Goal: Book appointment/travel/reservation

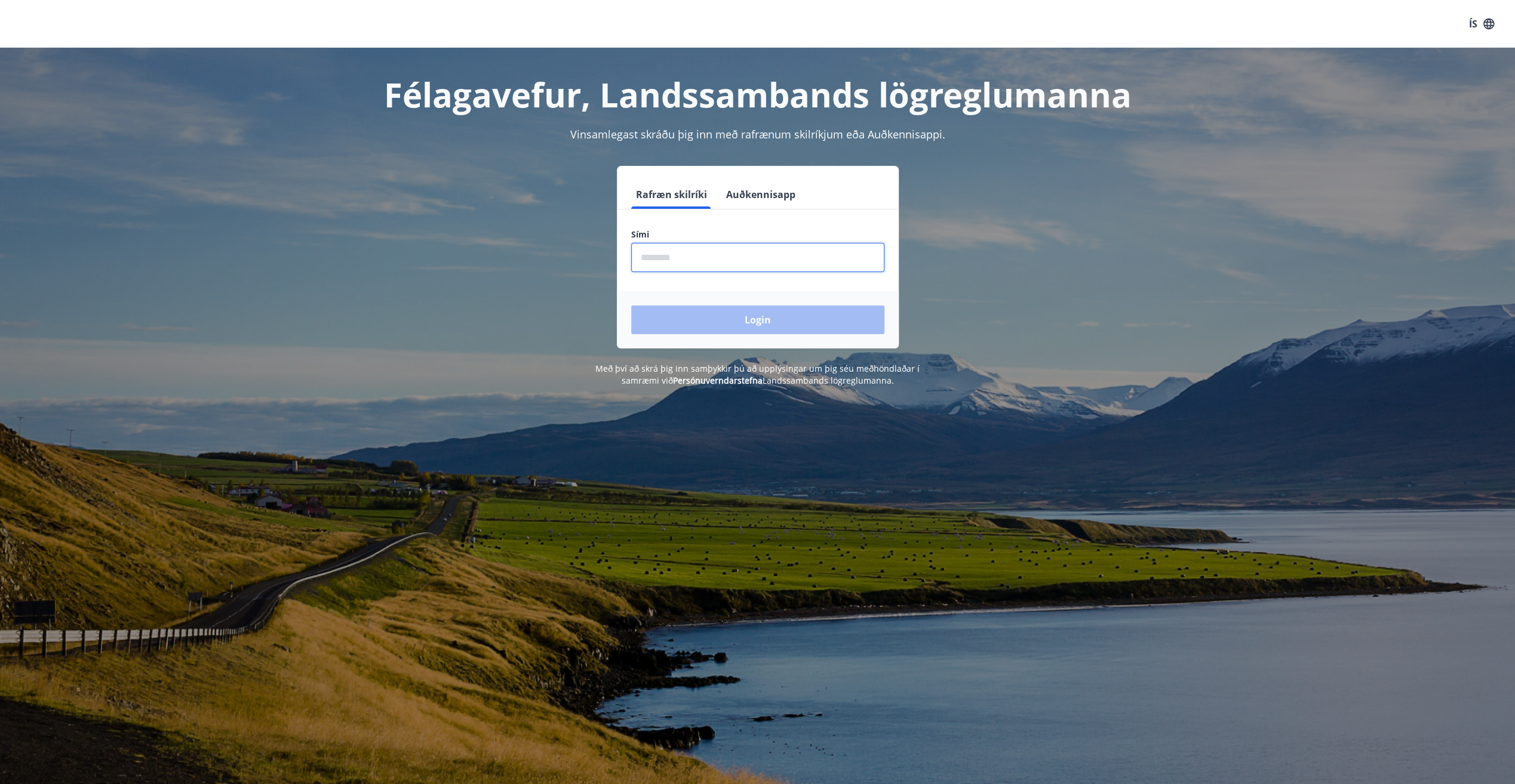
click at [647, 259] on input "phone" at bounding box center [758, 257] width 253 height 30
type input "********"
click at [696, 333] on button "Login" at bounding box center [758, 320] width 253 height 29
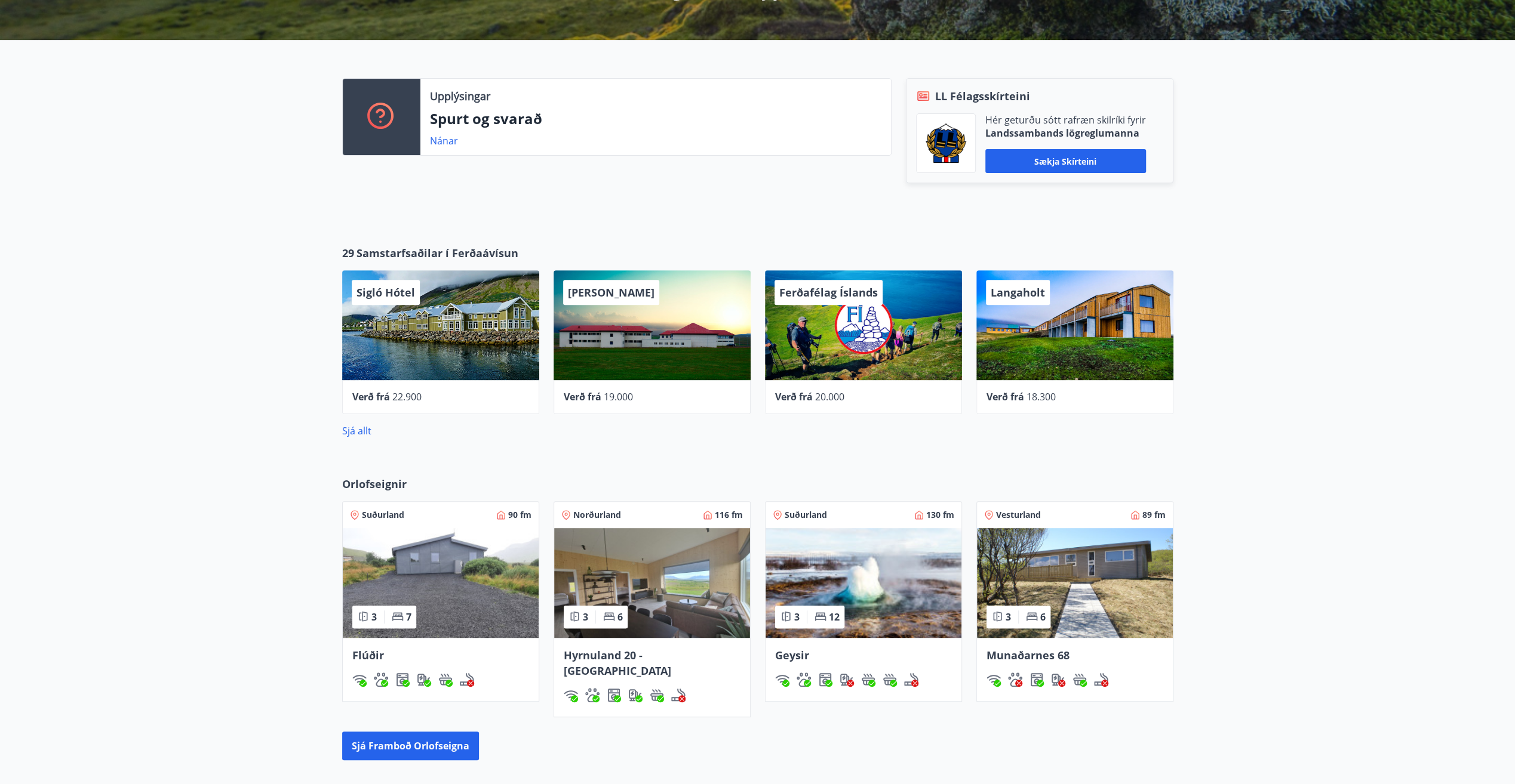
scroll to position [358, 0]
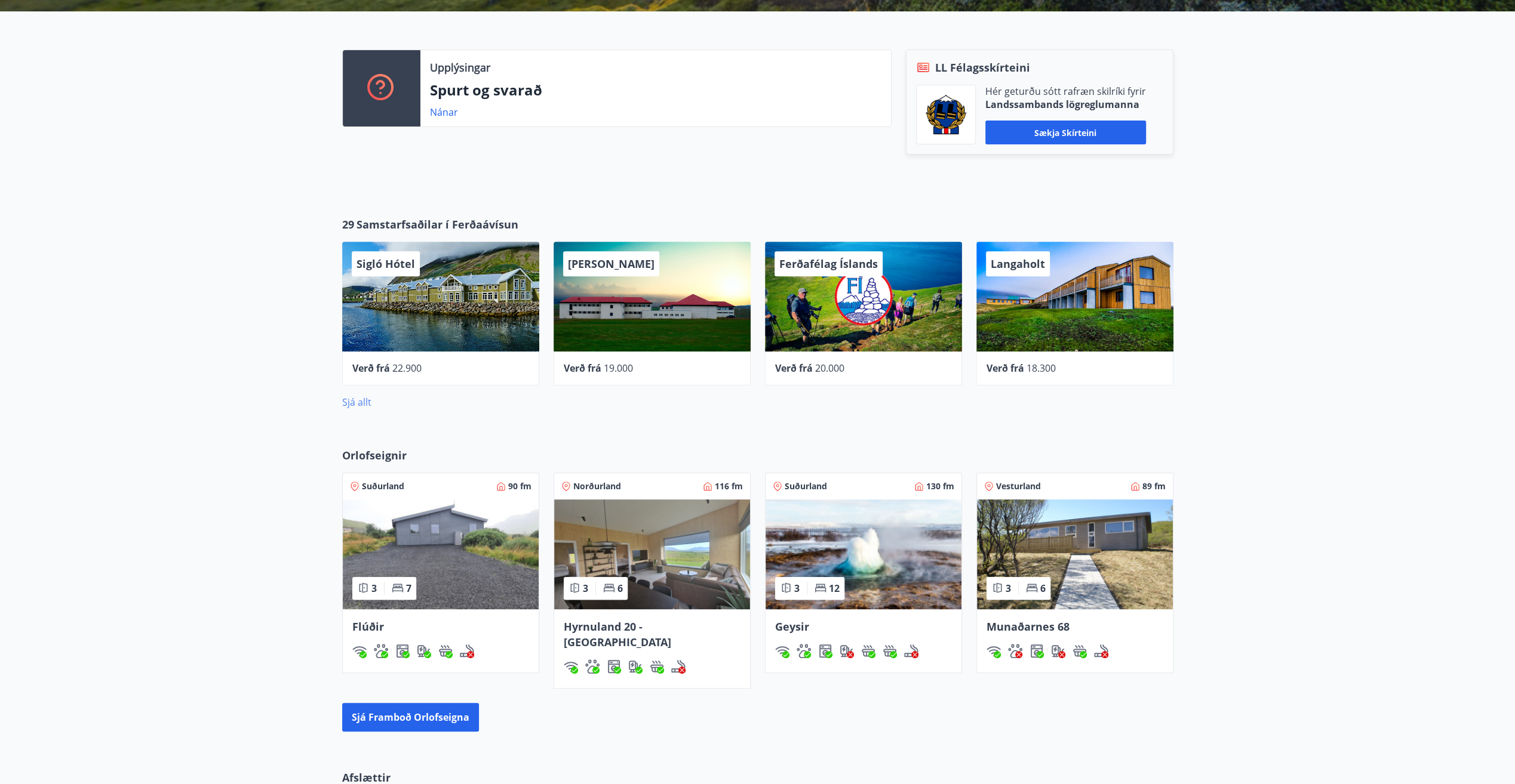
click at [366, 404] on link "Sjá allt" at bounding box center [357, 403] width 30 height 13
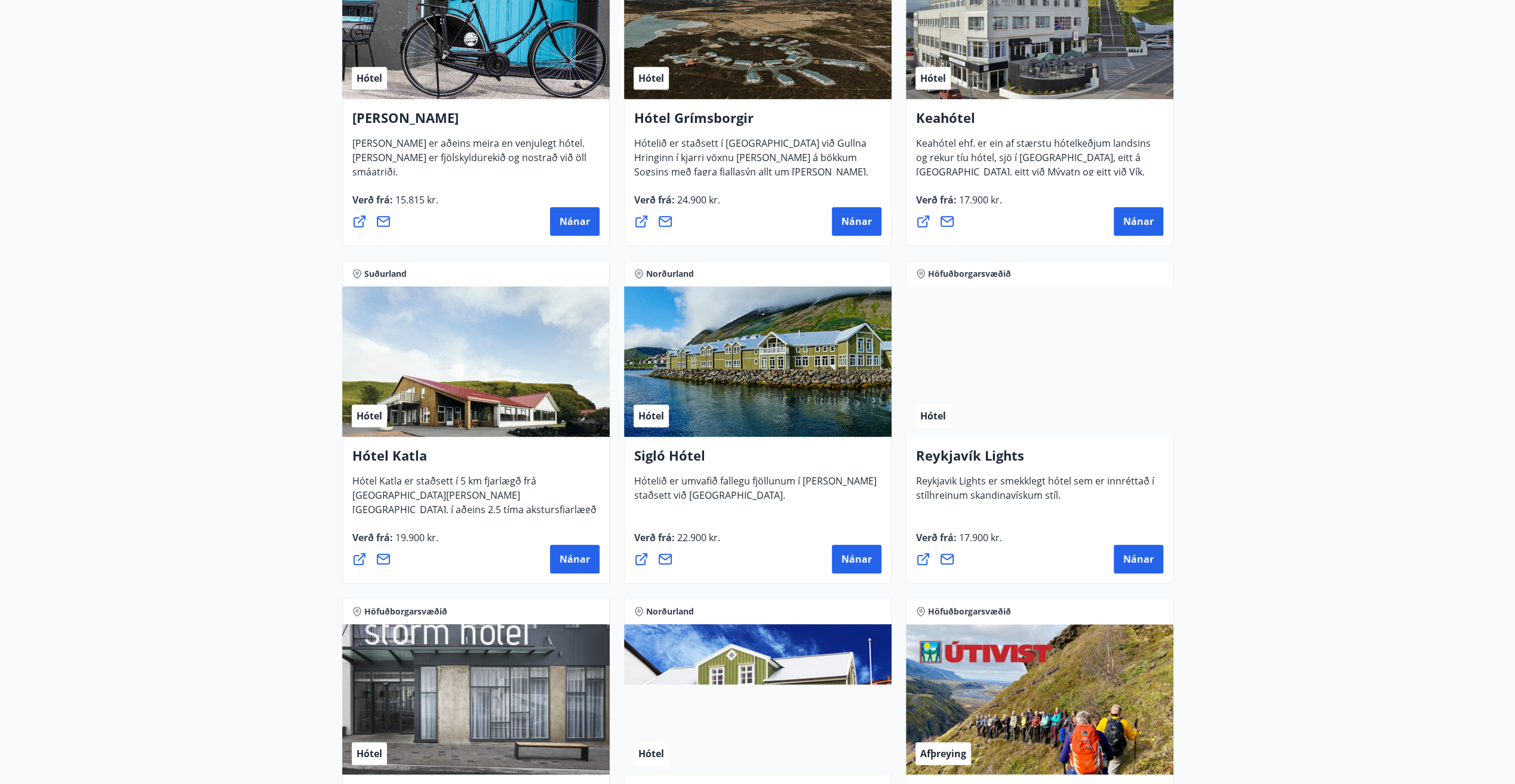
scroll to position [656, 0]
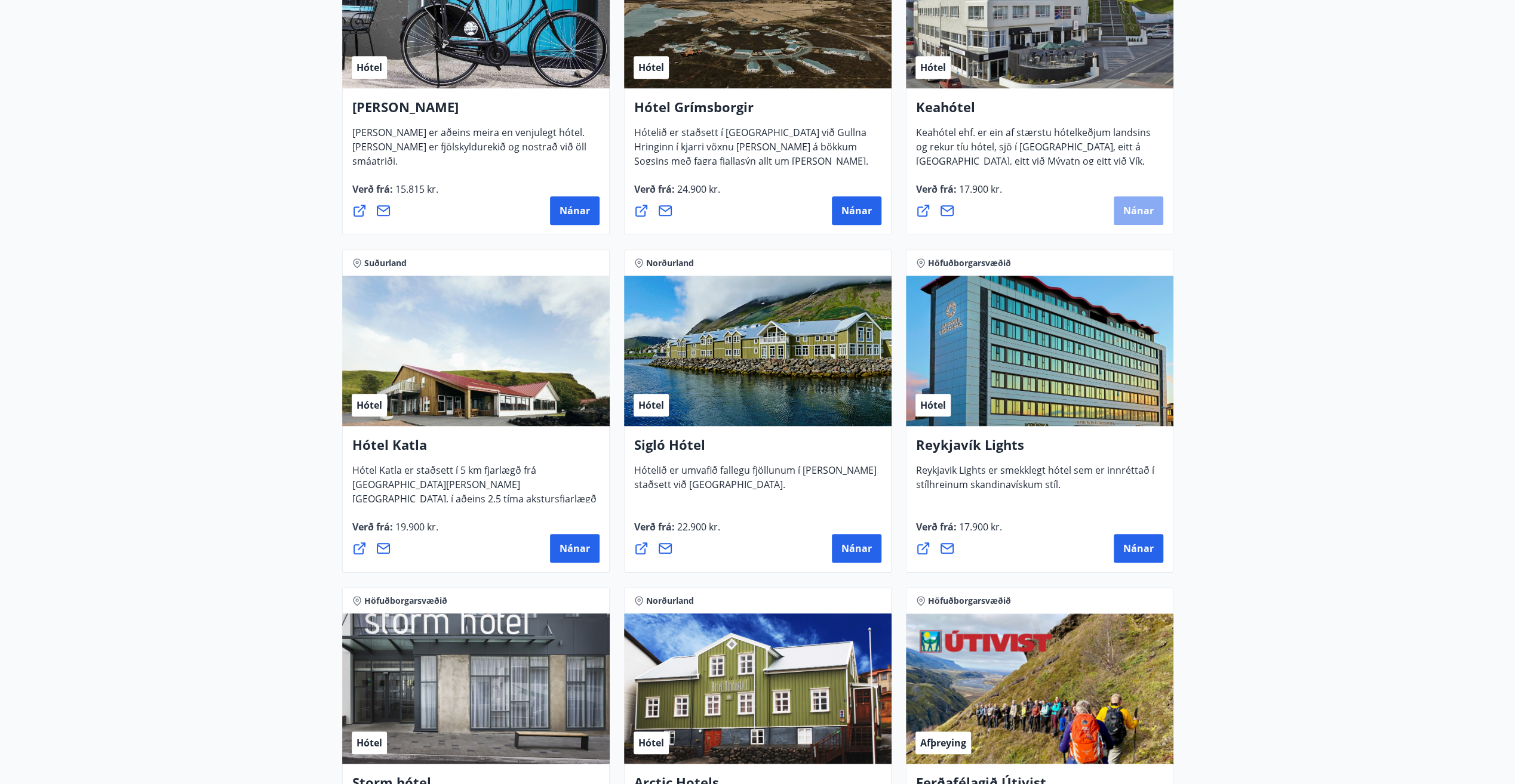
click at [1144, 208] on span "Nánar" at bounding box center [1138, 211] width 31 height 13
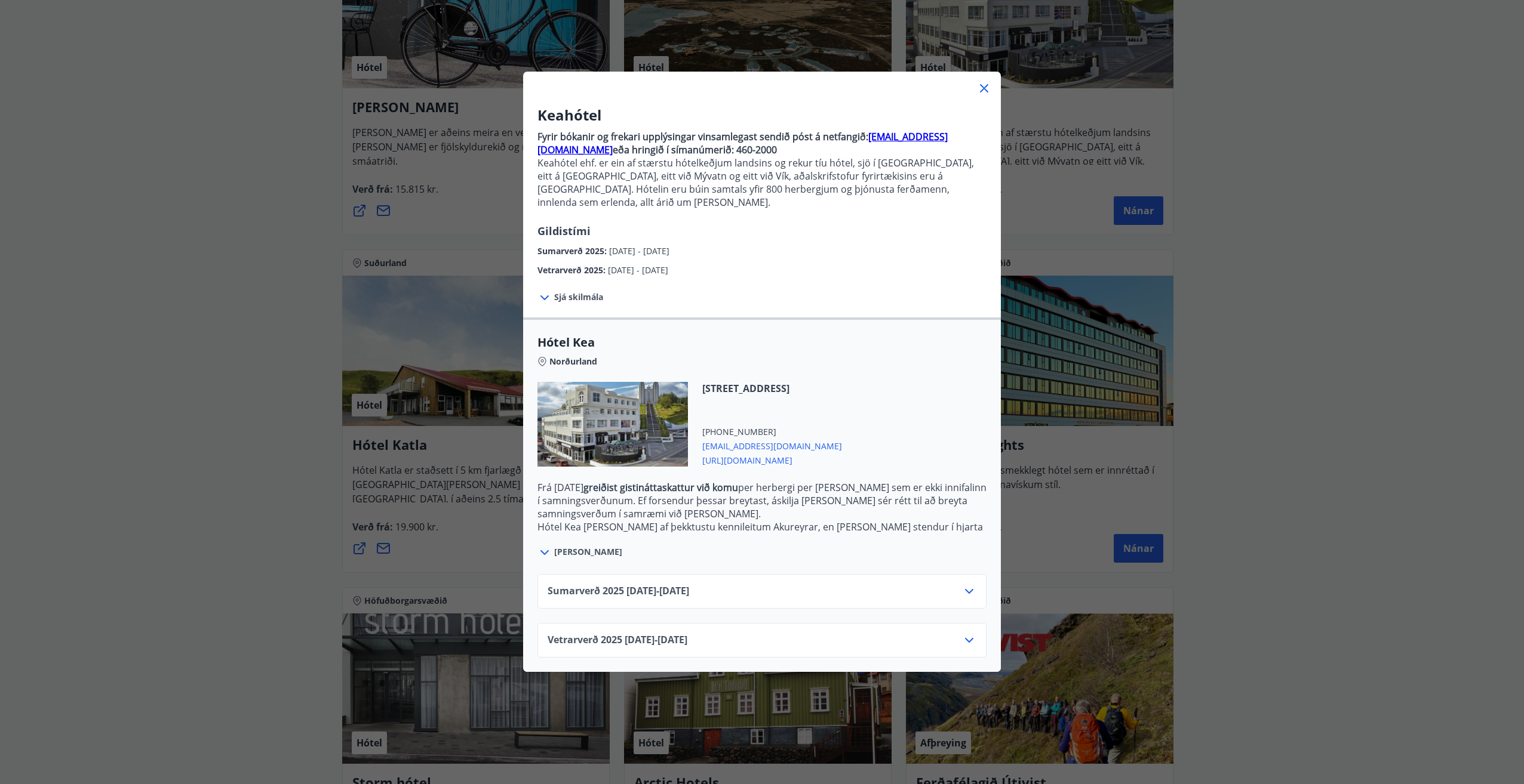
click at [968, 585] on icon at bounding box center [969, 592] width 14 height 14
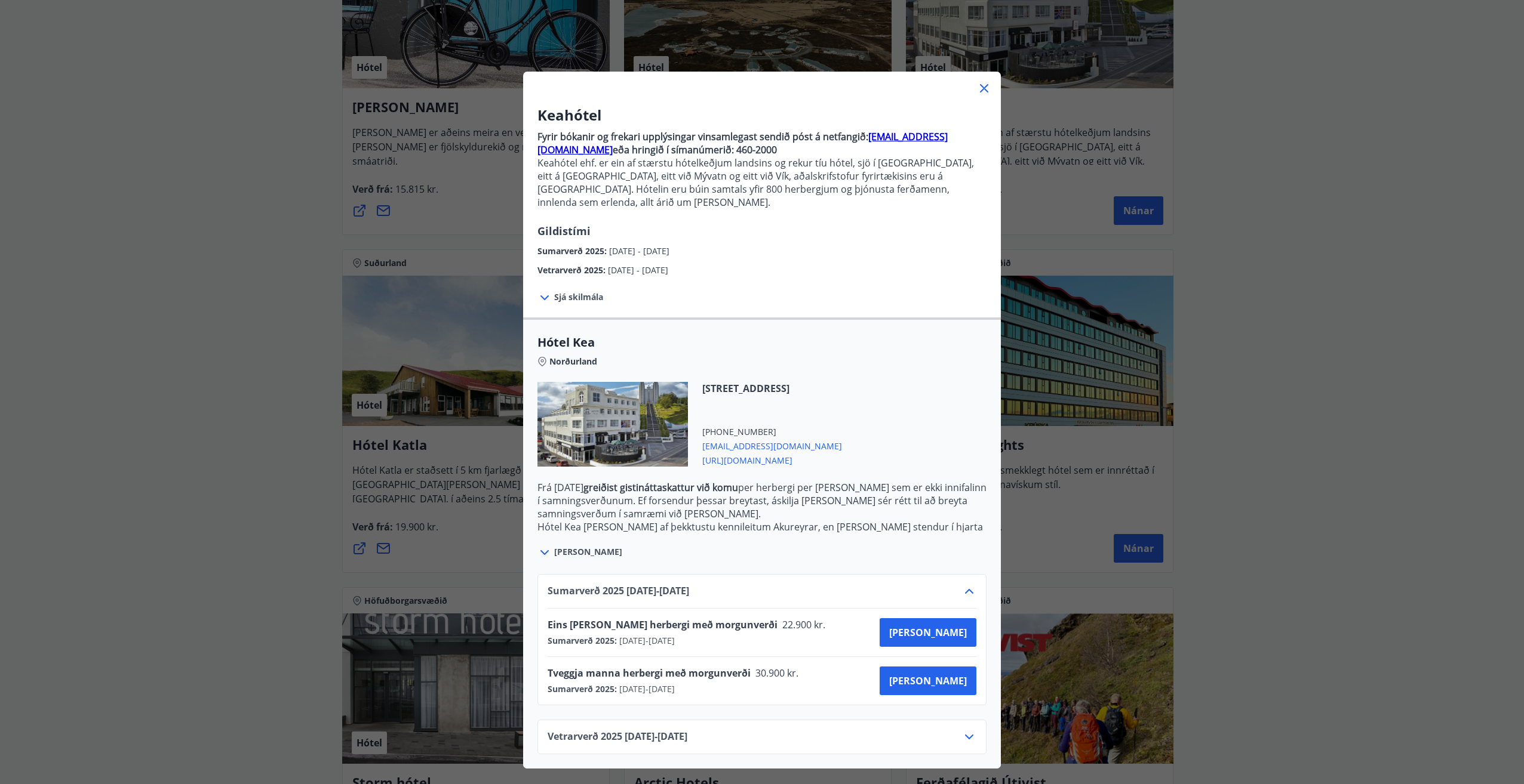
click at [980, 93] on icon at bounding box center [984, 89] width 14 height 14
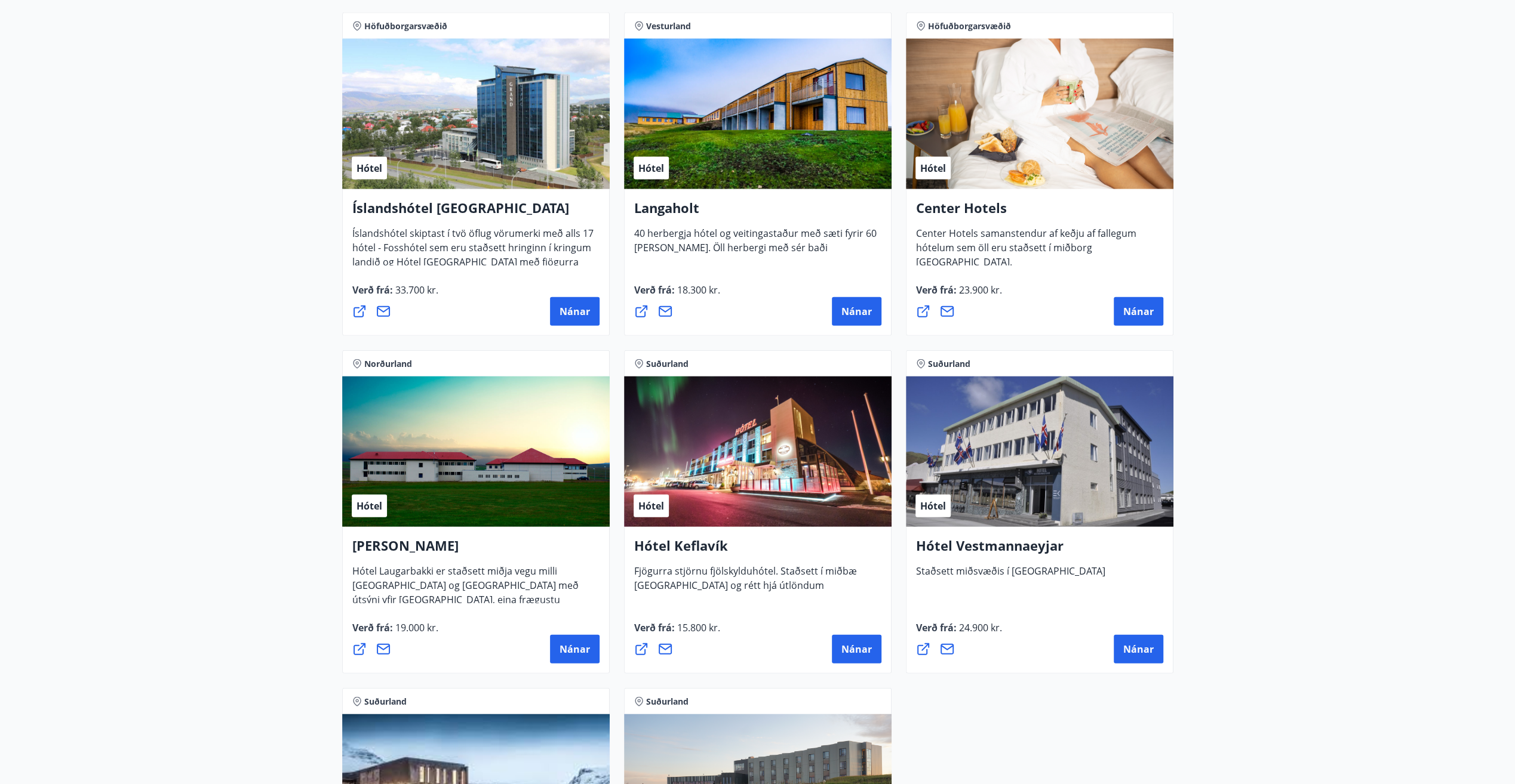
scroll to position [2567, 0]
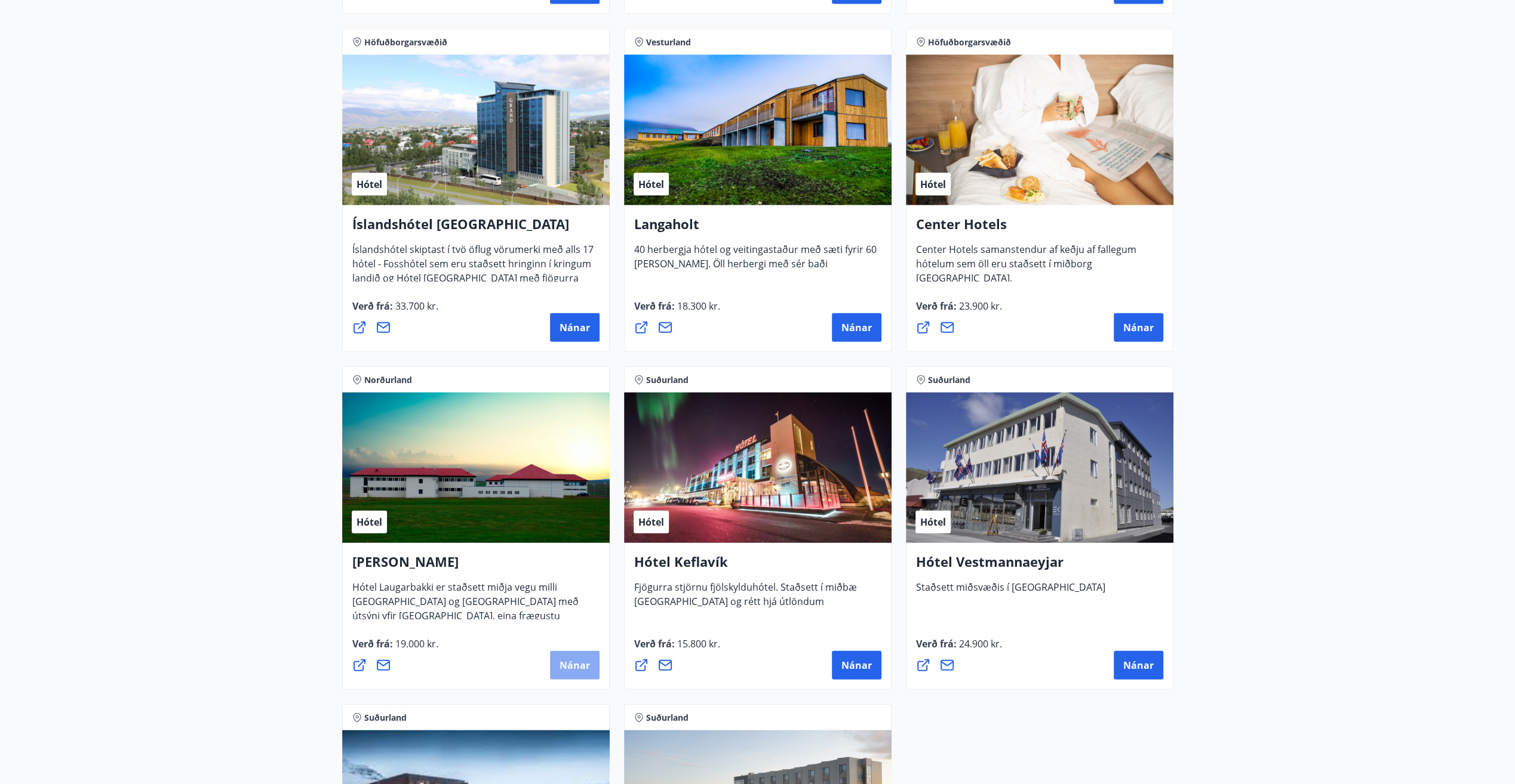
click at [581, 661] on span "Nánar" at bounding box center [575, 665] width 31 height 13
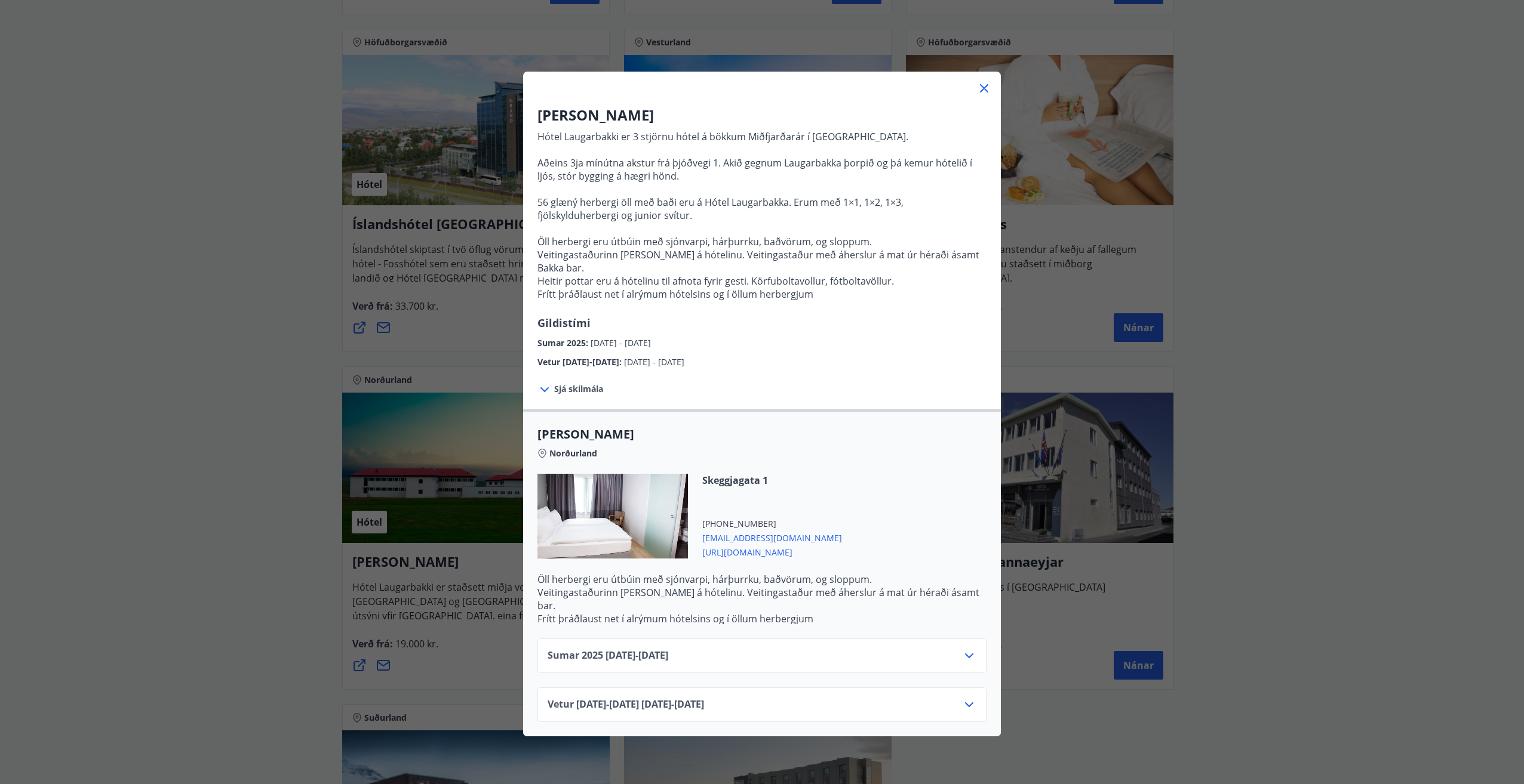
click at [962, 649] on icon at bounding box center [969, 656] width 14 height 14
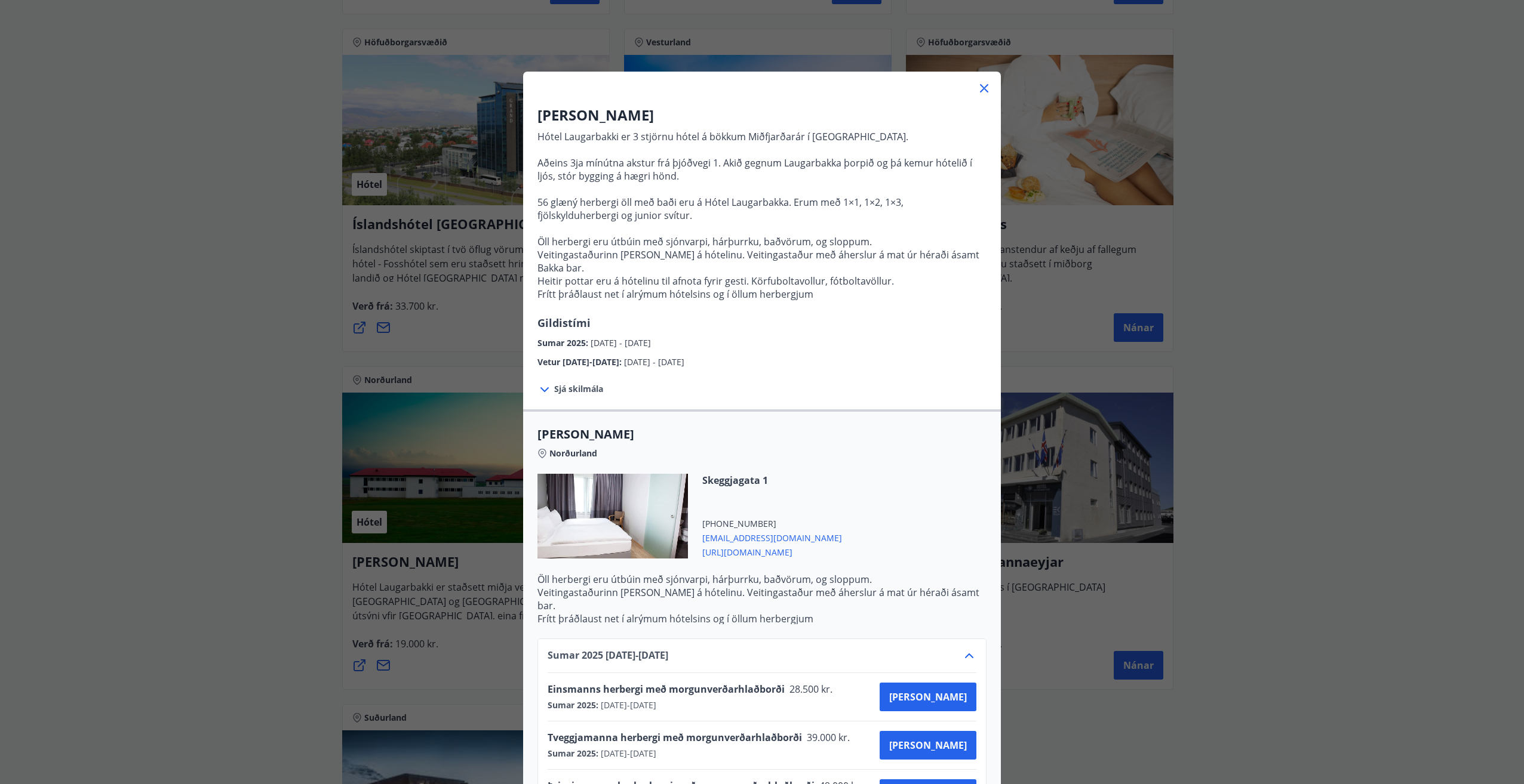
click at [980, 84] on icon at bounding box center [984, 89] width 14 height 14
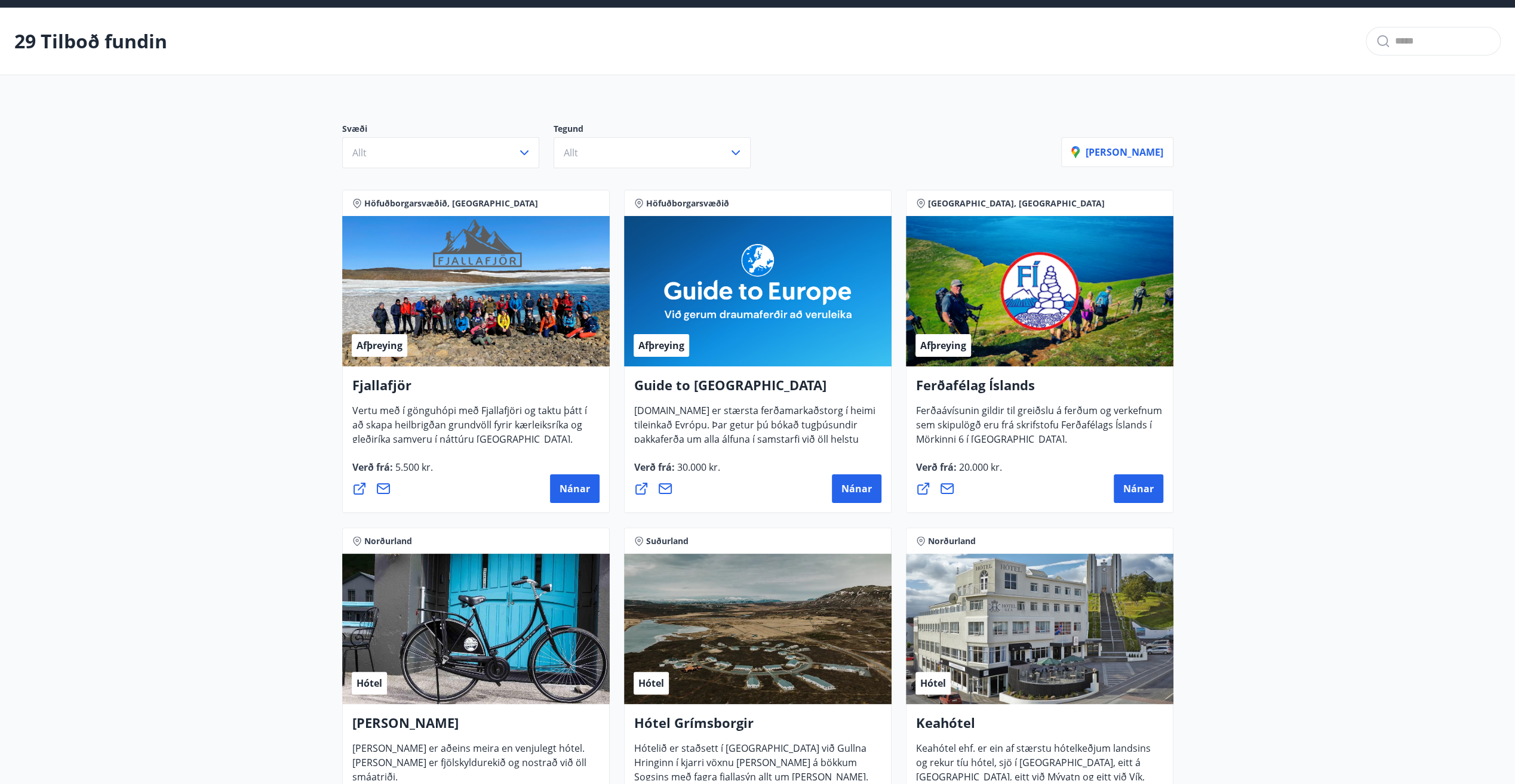
scroll to position [60, 0]
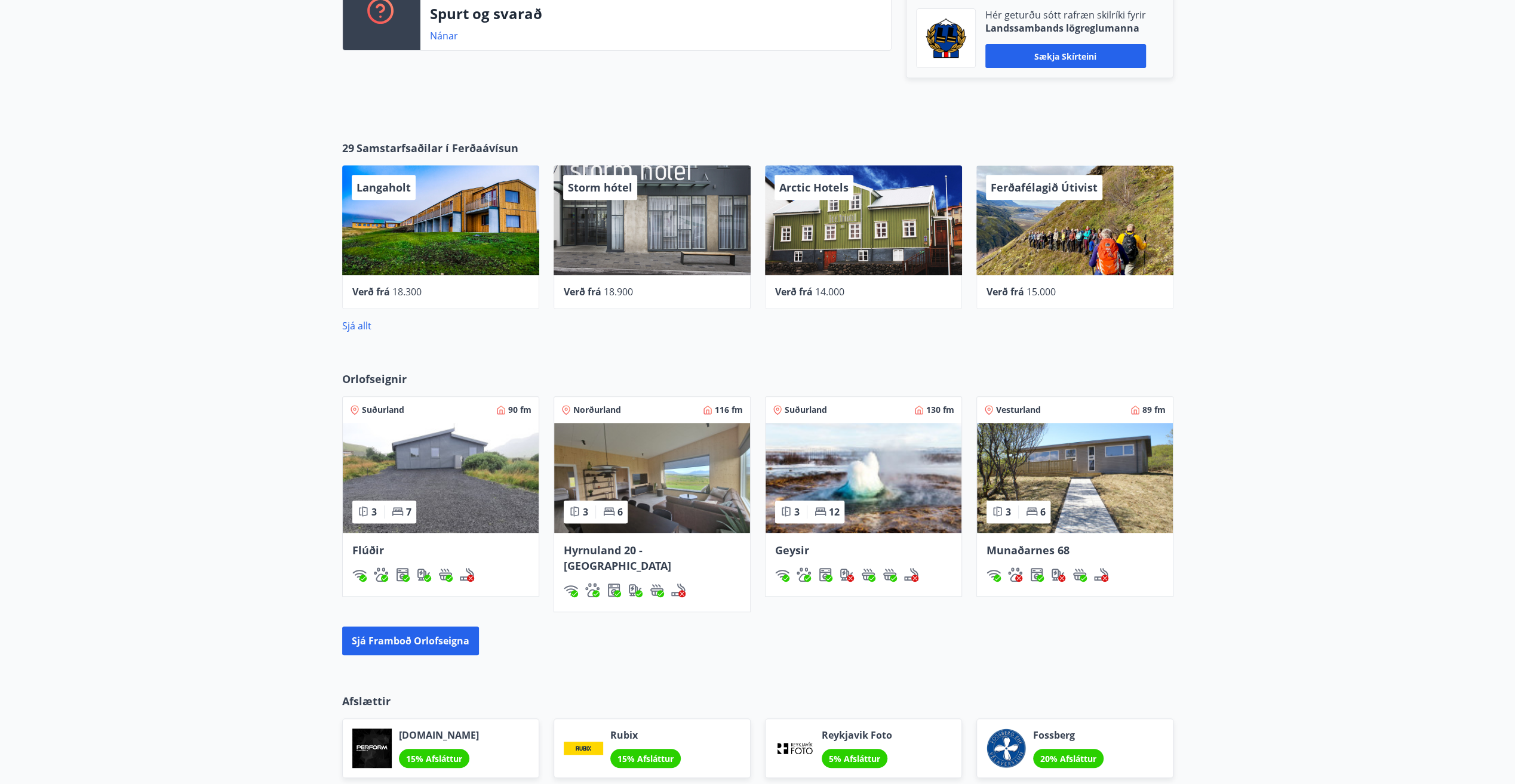
scroll to position [418, 0]
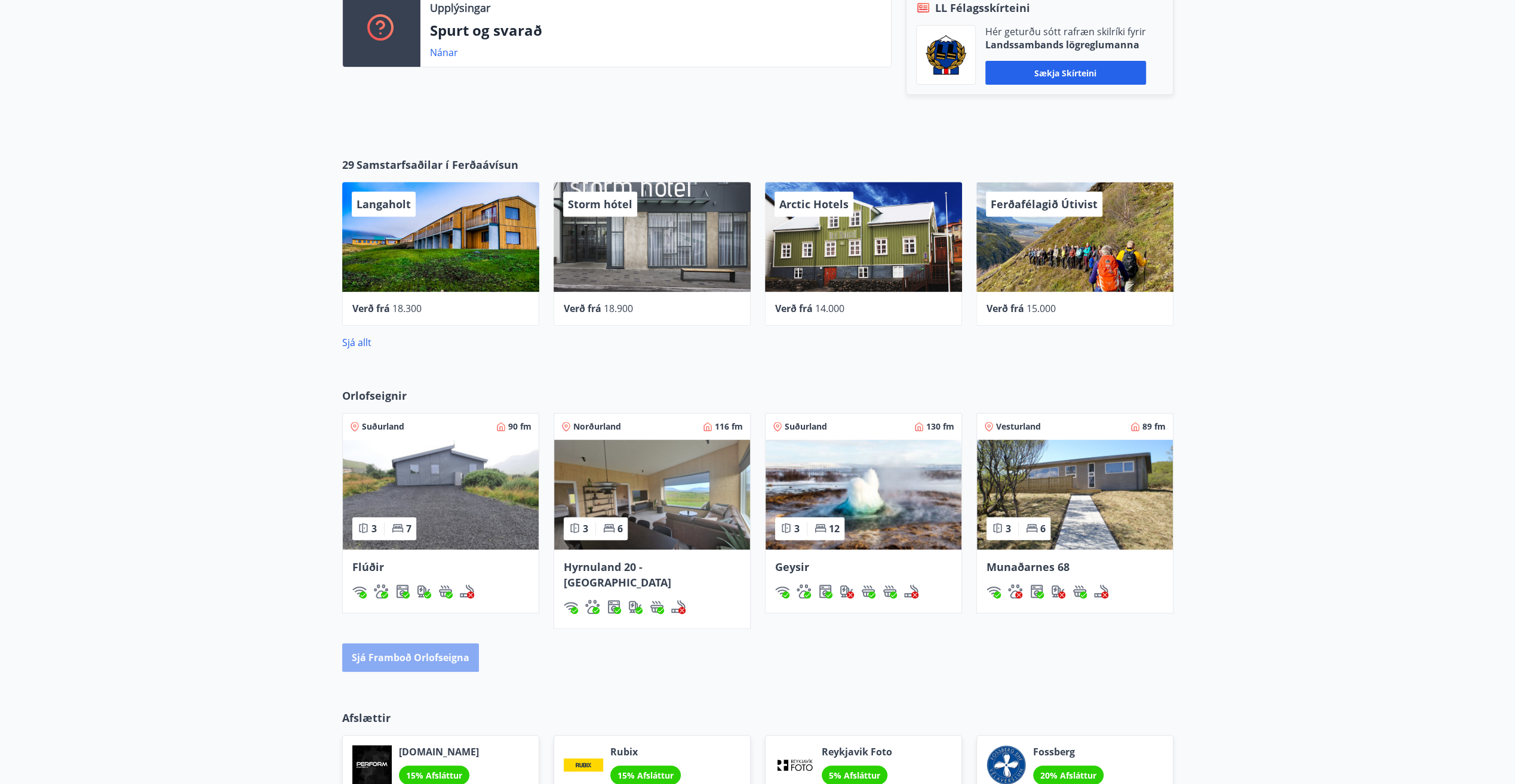
click at [414, 644] on button "Sjá framboð orlofseigna" at bounding box center [411, 658] width 137 height 29
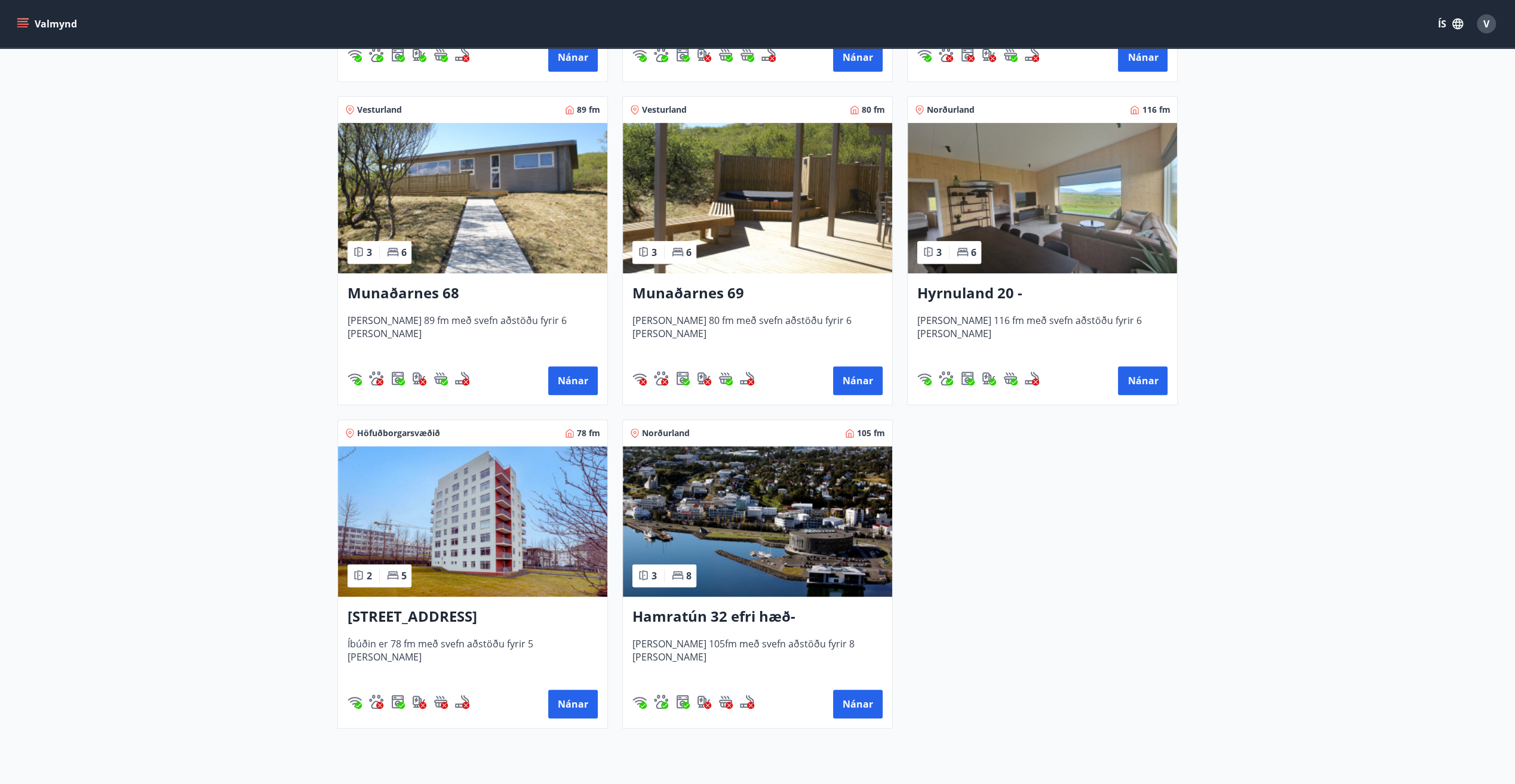
scroll to position [477, 0]
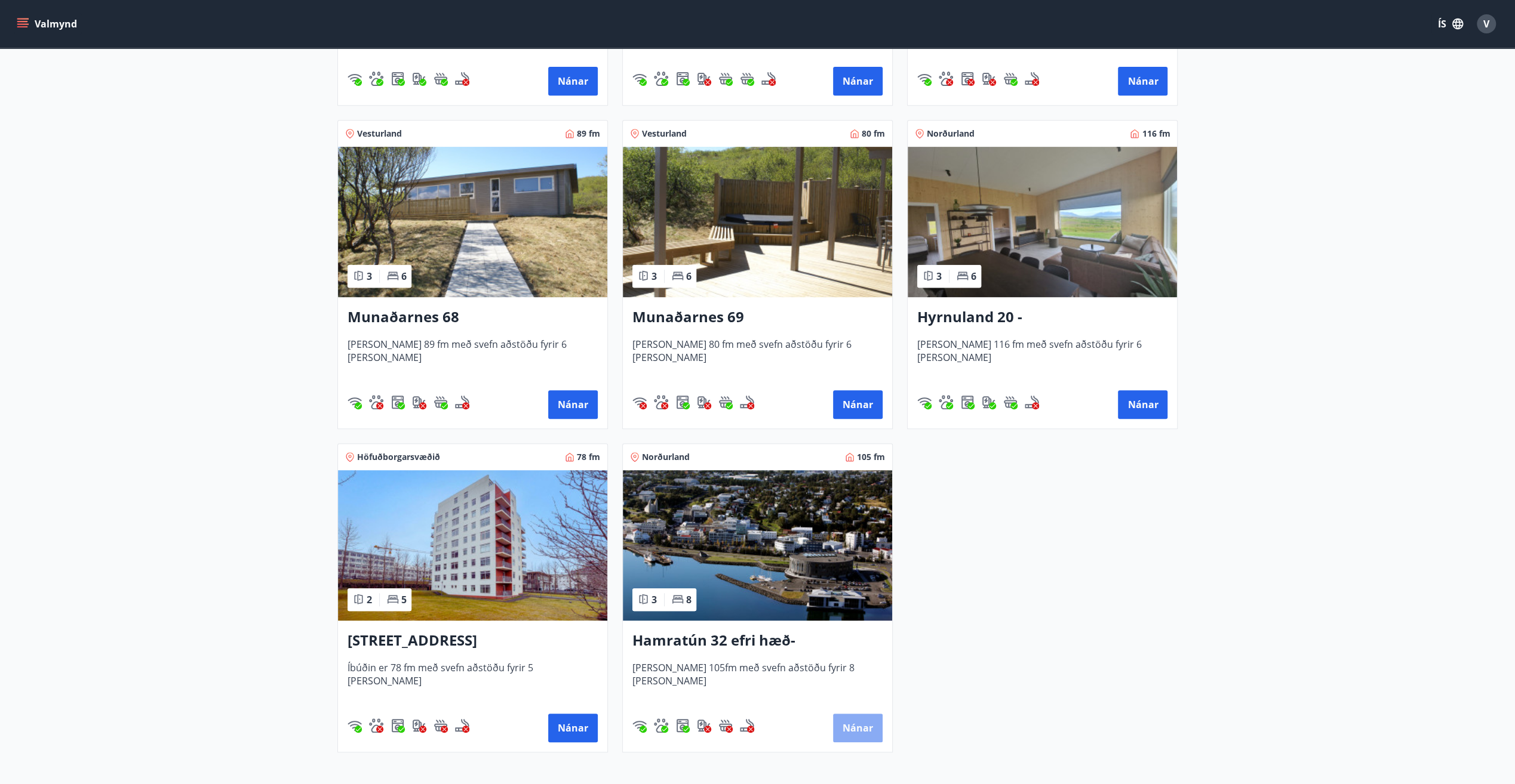
click at [848, 727] on button "Nánar" at bounding box center [858, 729] width 49 height 29
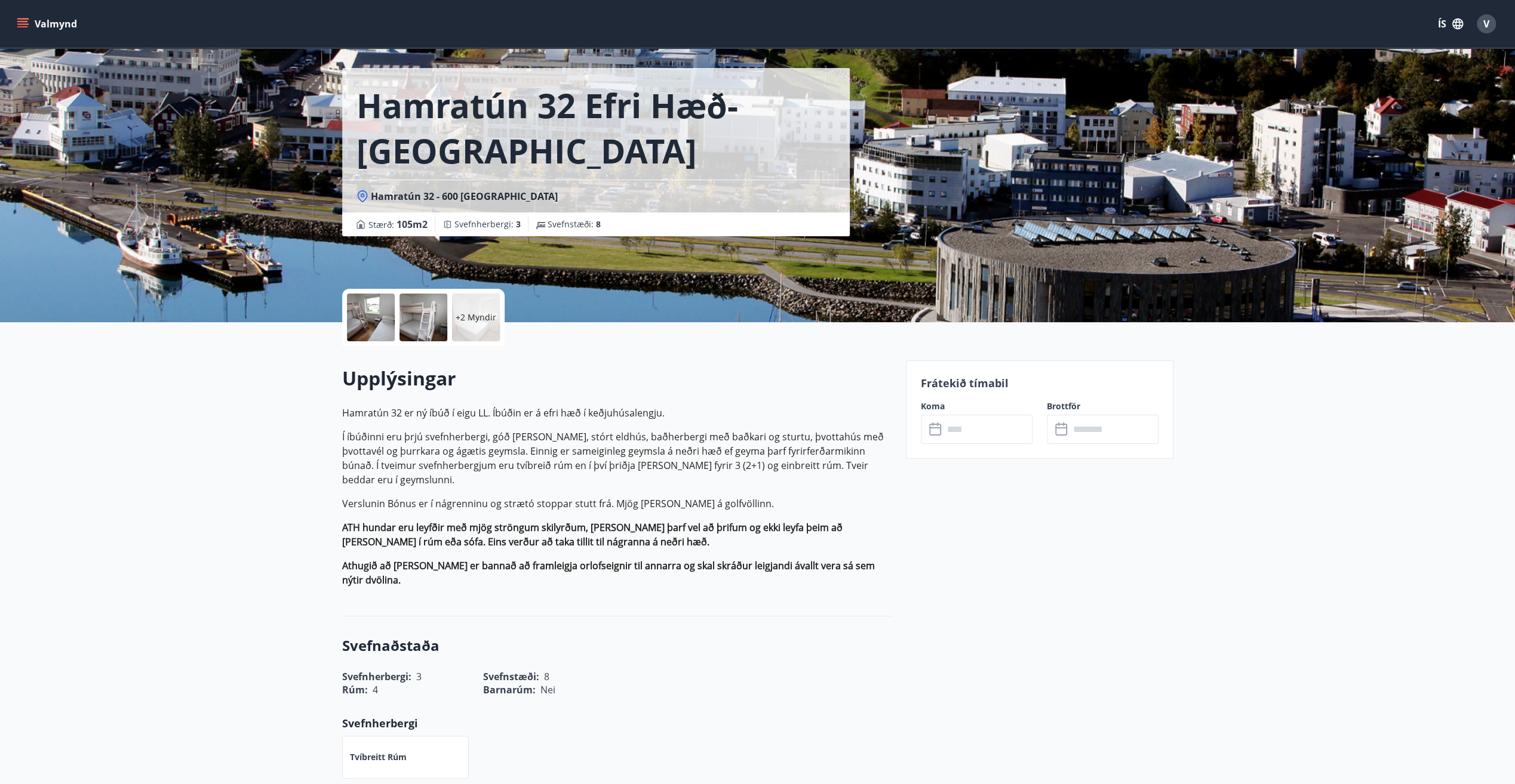
scroll to position [60, 0]
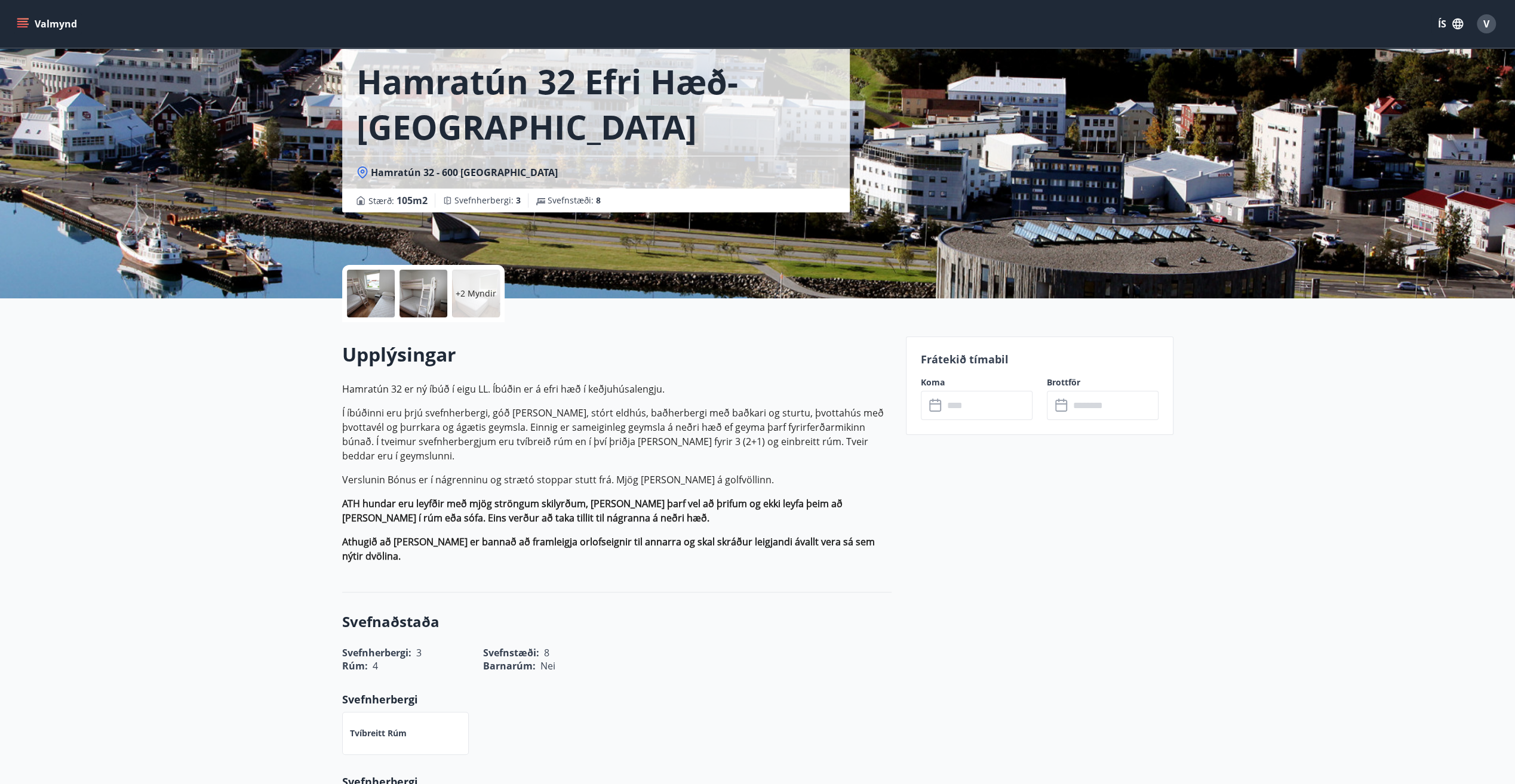
click at [962, 406] on input "text" at bounding box center [988, 406] width 89 height 30
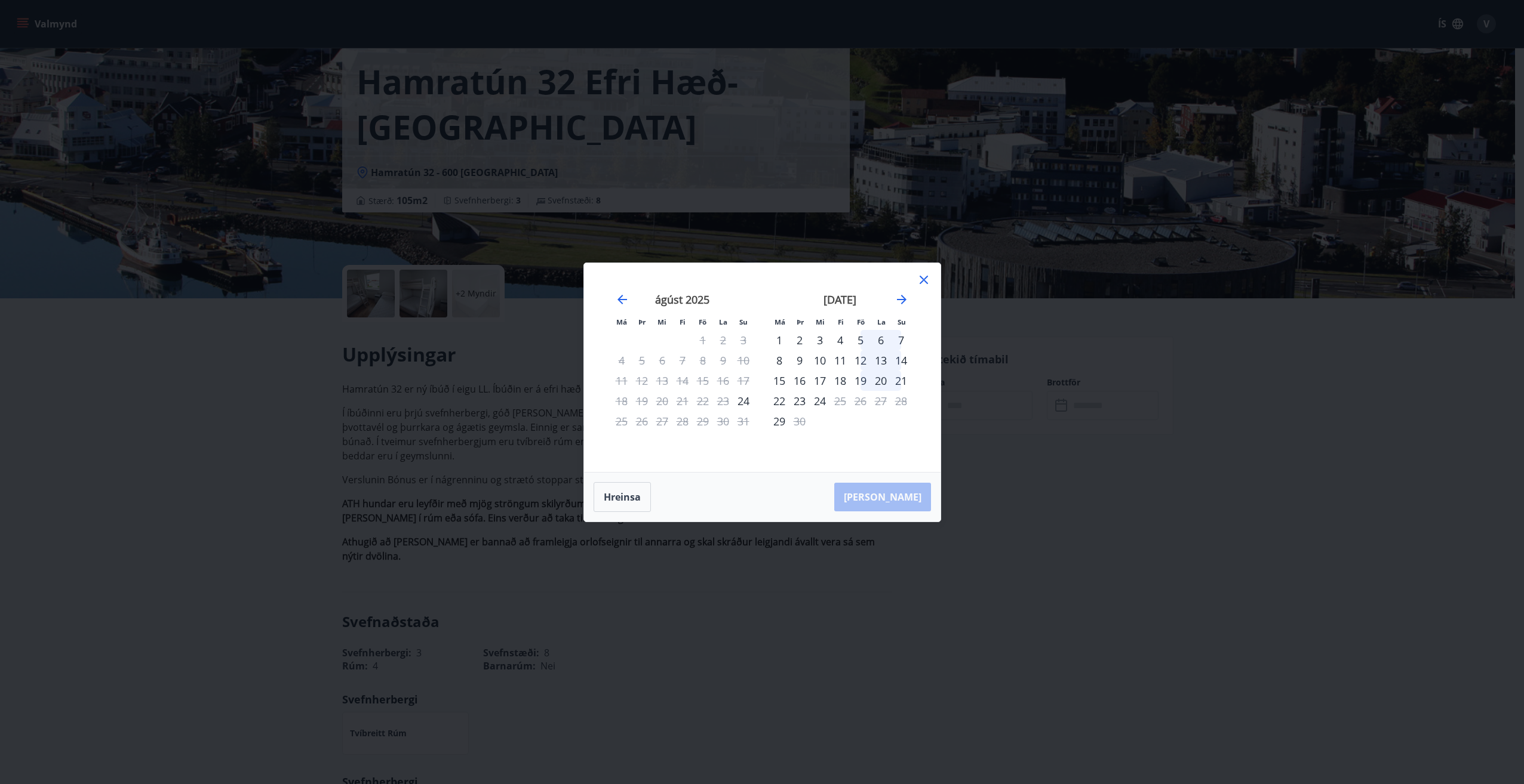
click at [924, 280] on icon at bounding box center [924, 280] width 8 height 8
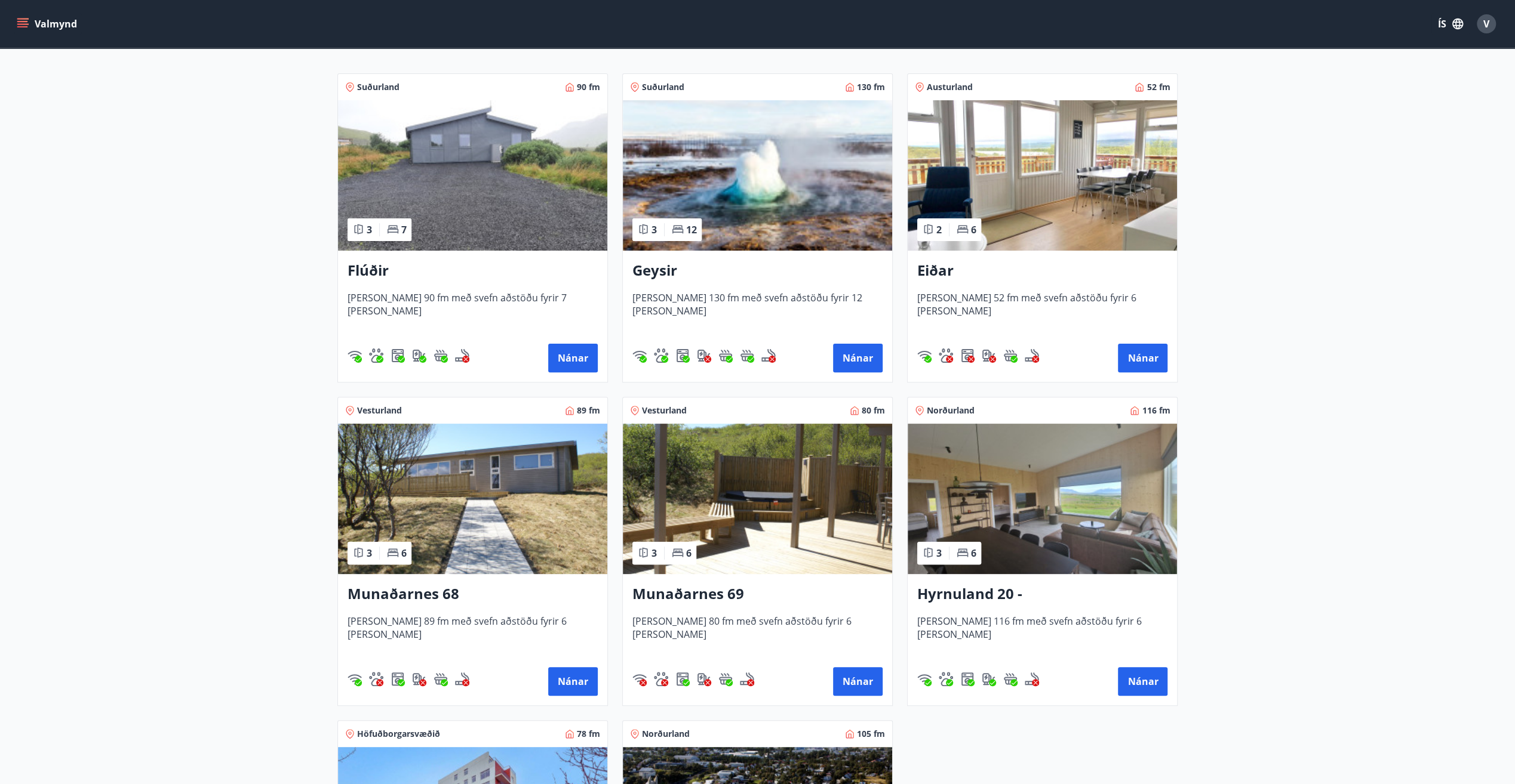
scroll to position [239, 0]
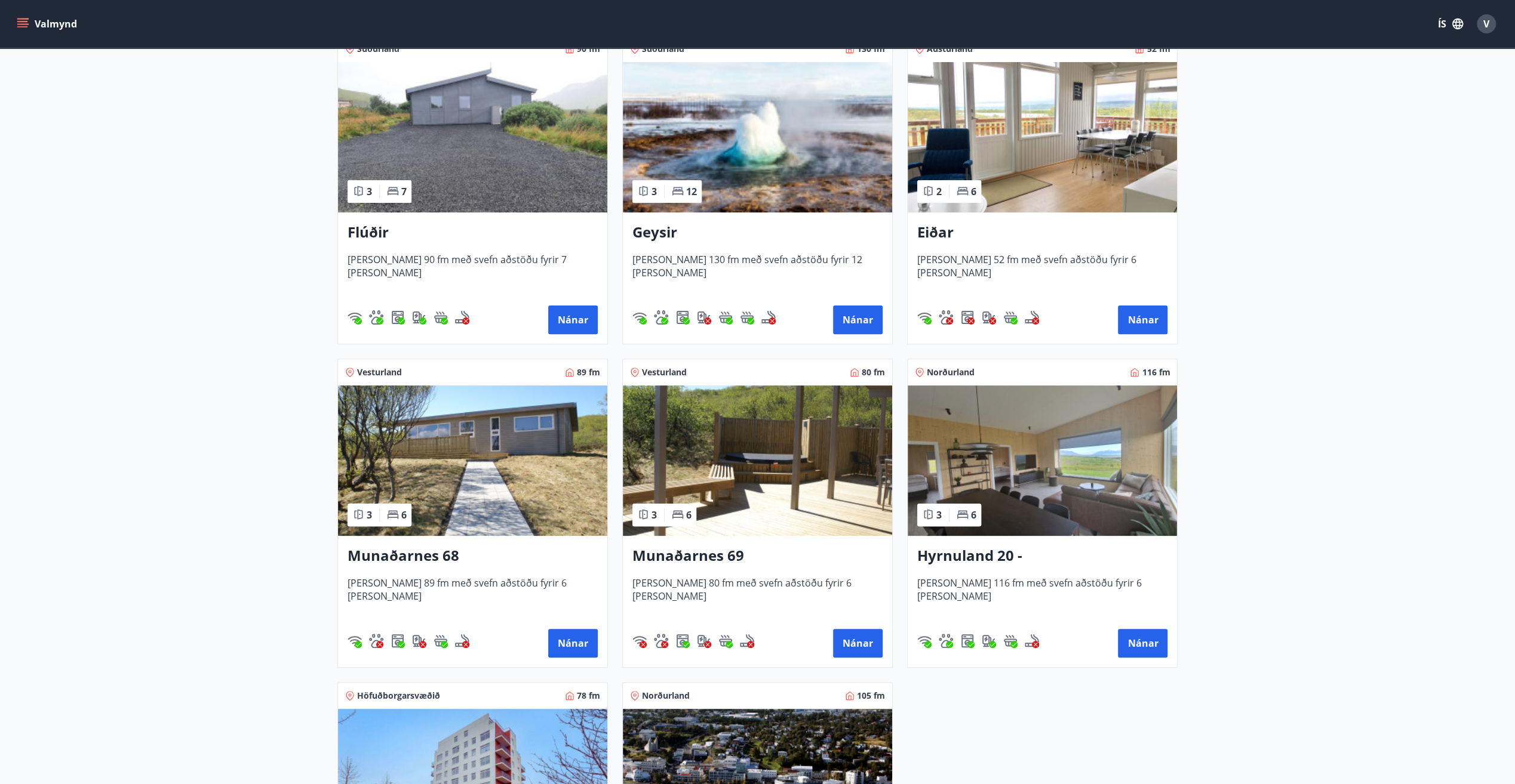
click at [477, 495] on img at bounding box center [473, 461] width 269 height 151
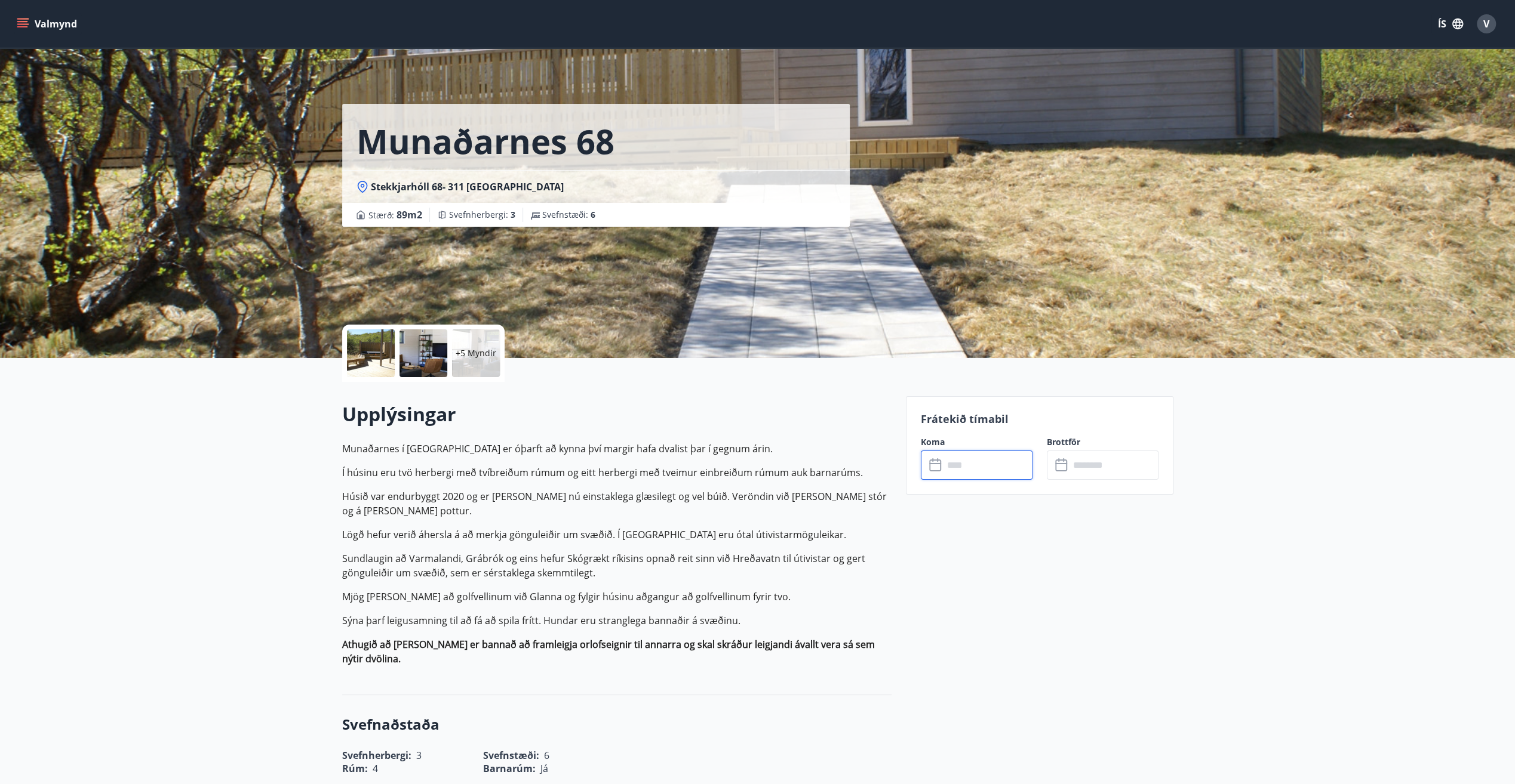
click at [961, 465] on input "text" at bounding box center [988, 465] width 89 height 30
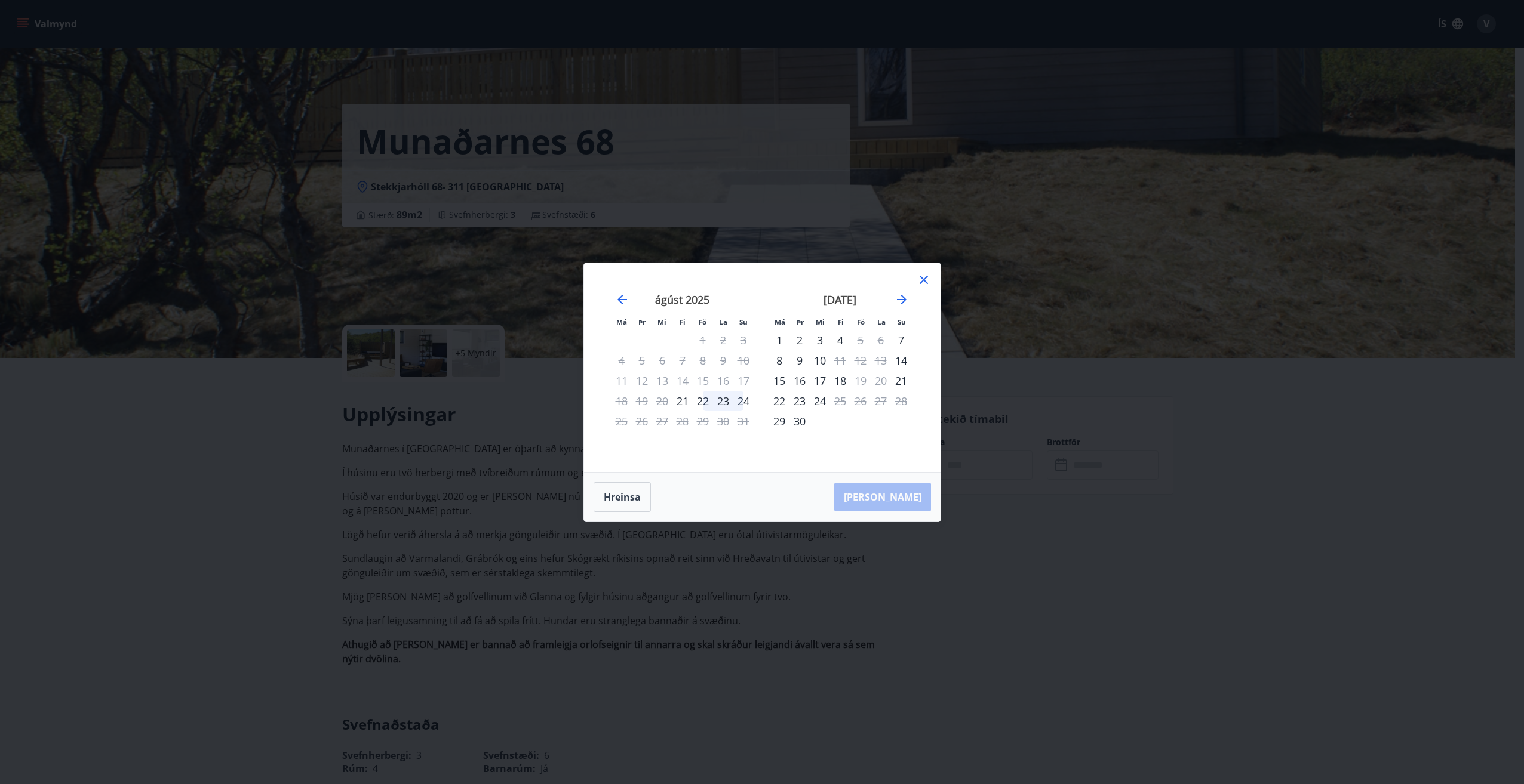
click at [923, 280] on icon at bounding box center [924, 280] width 14 height 14
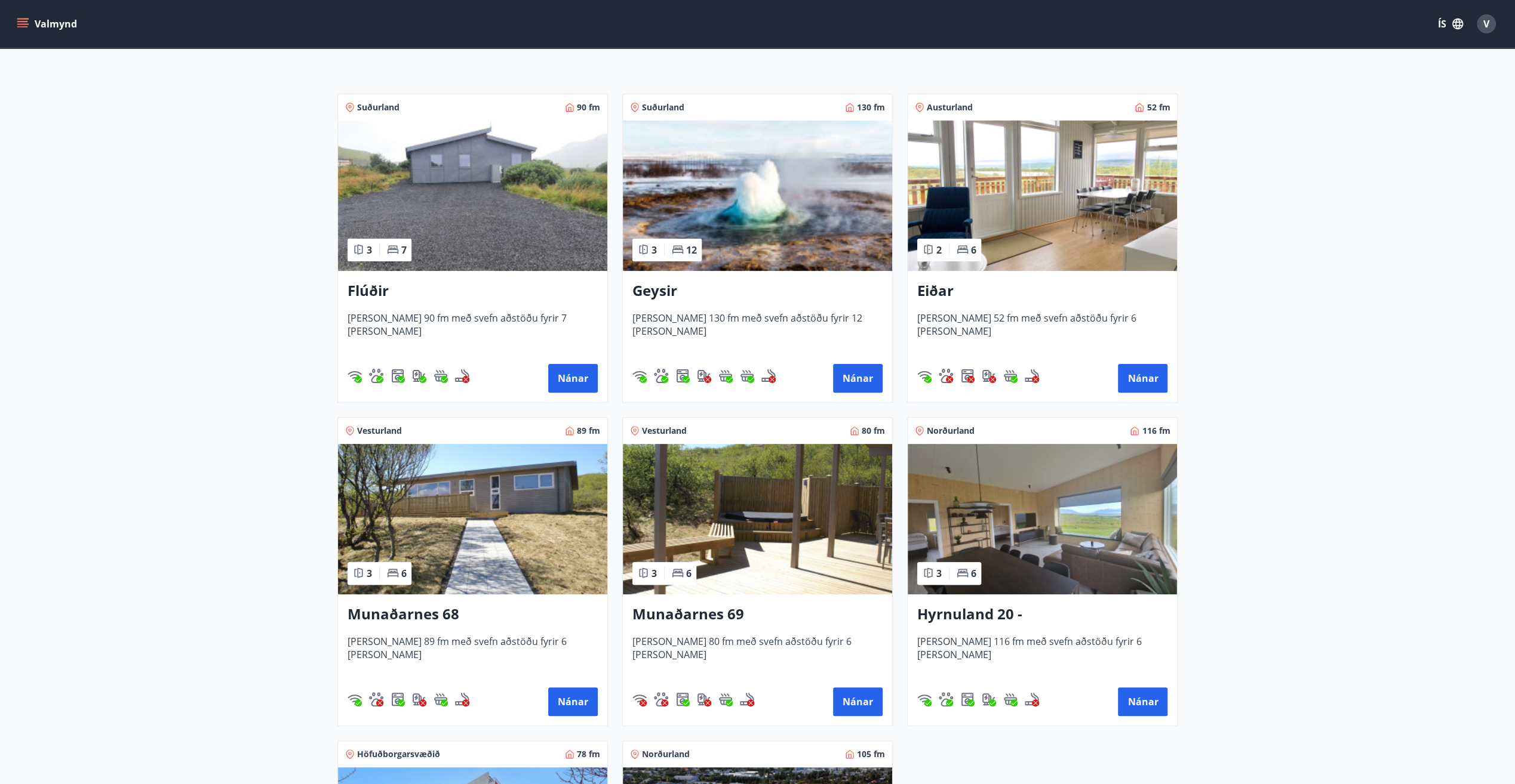
scroll to position [239, 0]
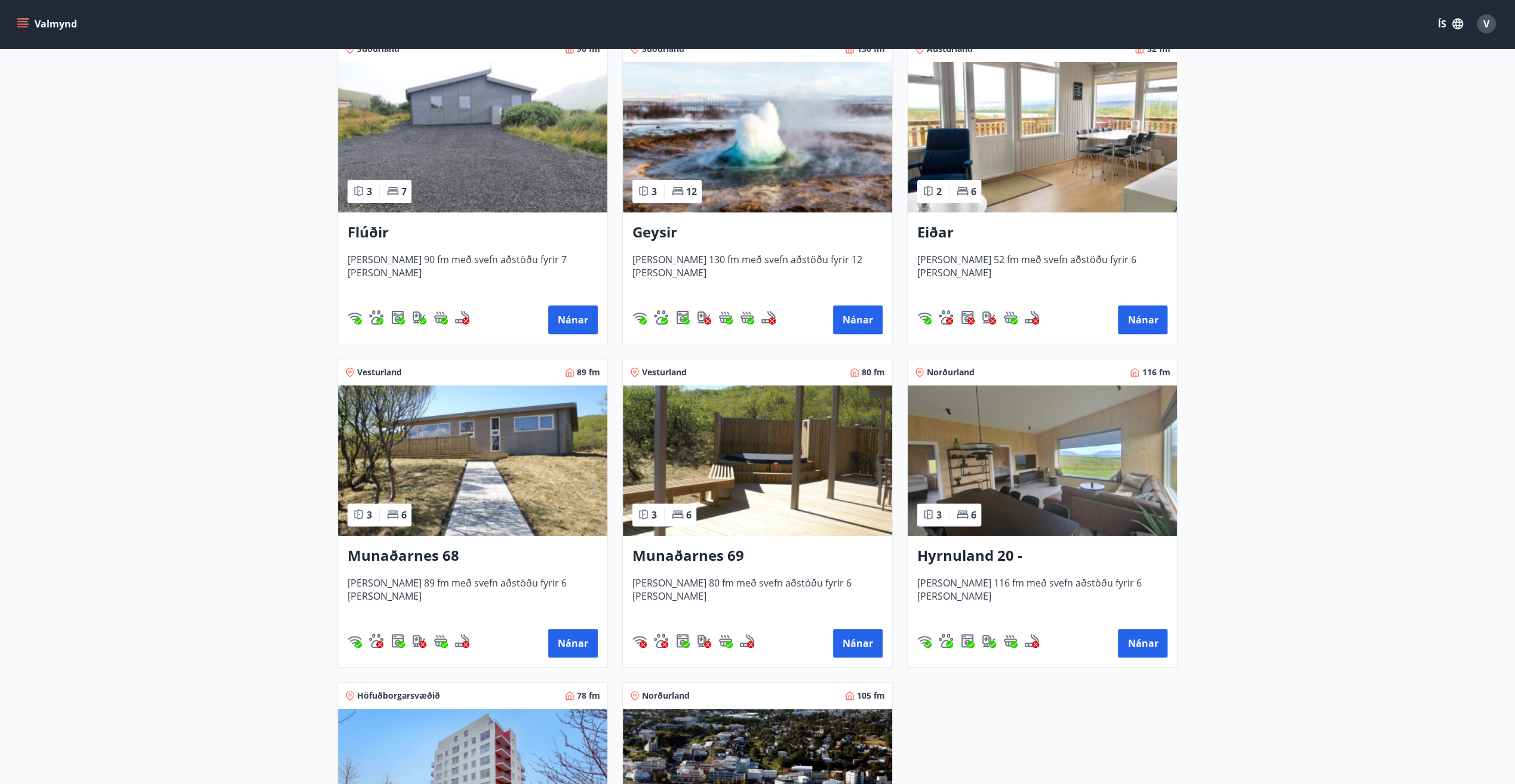
click at [800, 494] on img at bounding box center [757, 461] width 269 height 151
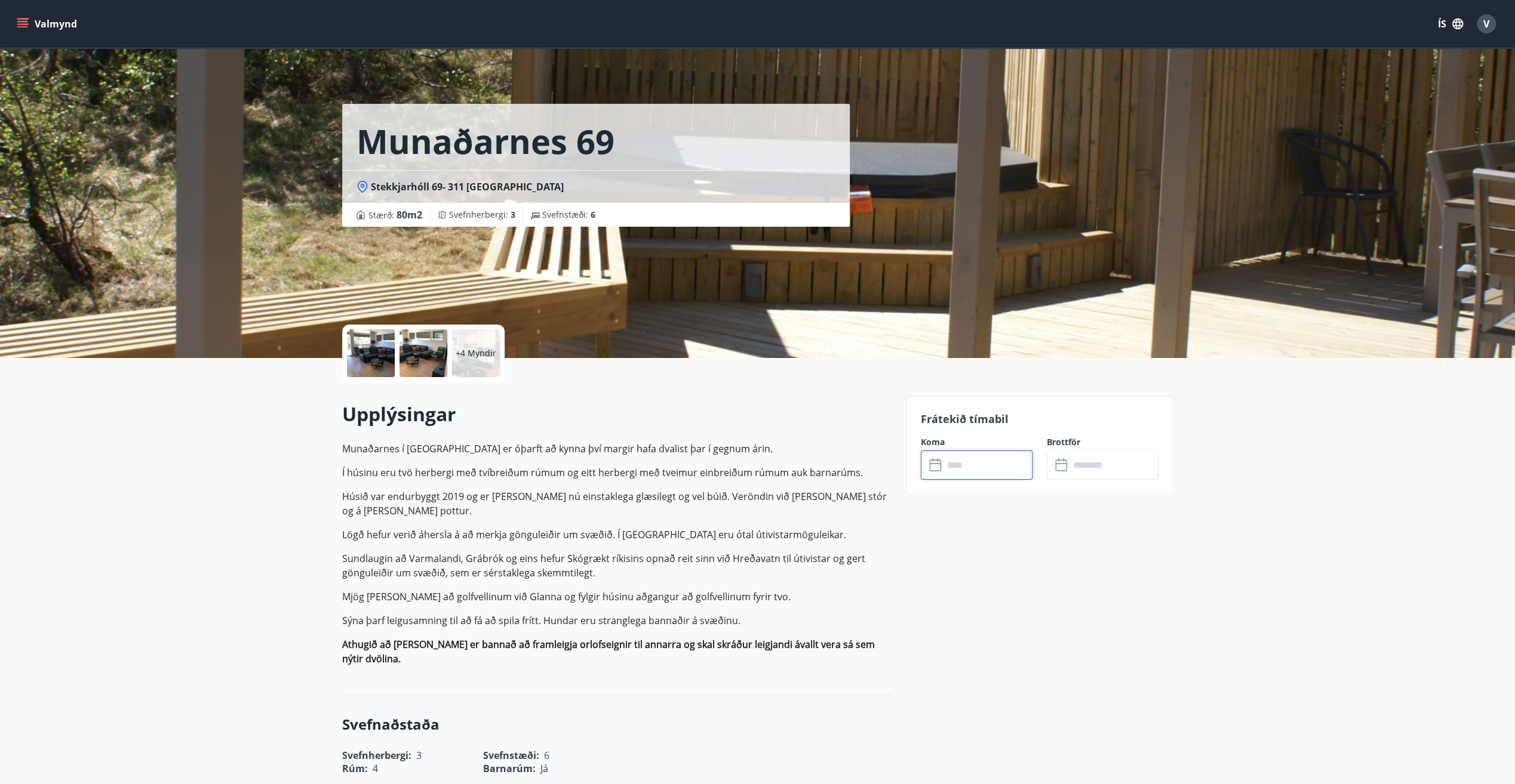
click at [958, 464] on input "text" at bounding box center [988, 465] width 89 height 30
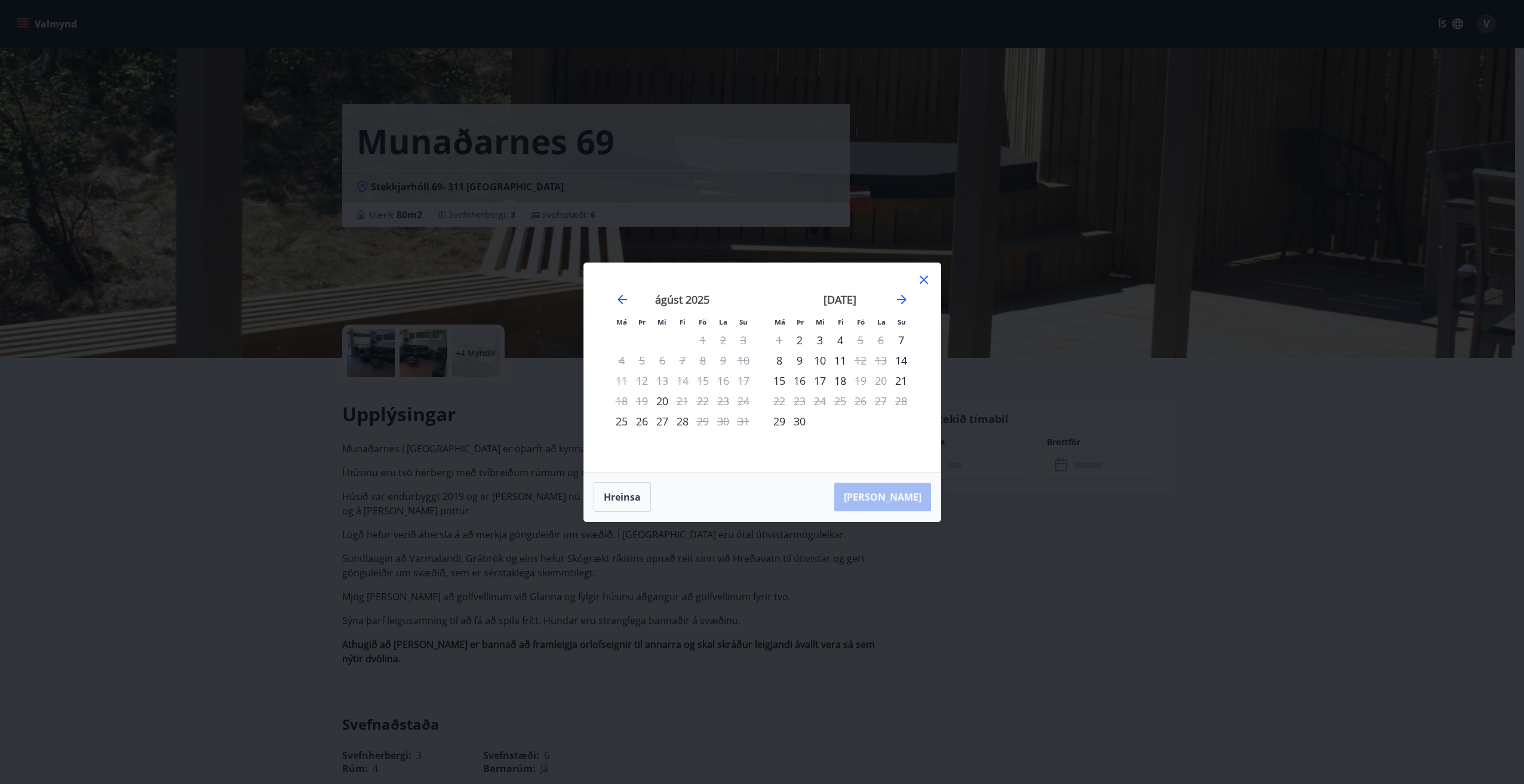
click at [928, 277] on icon at bounding box center [924, 280] width 14 height 14
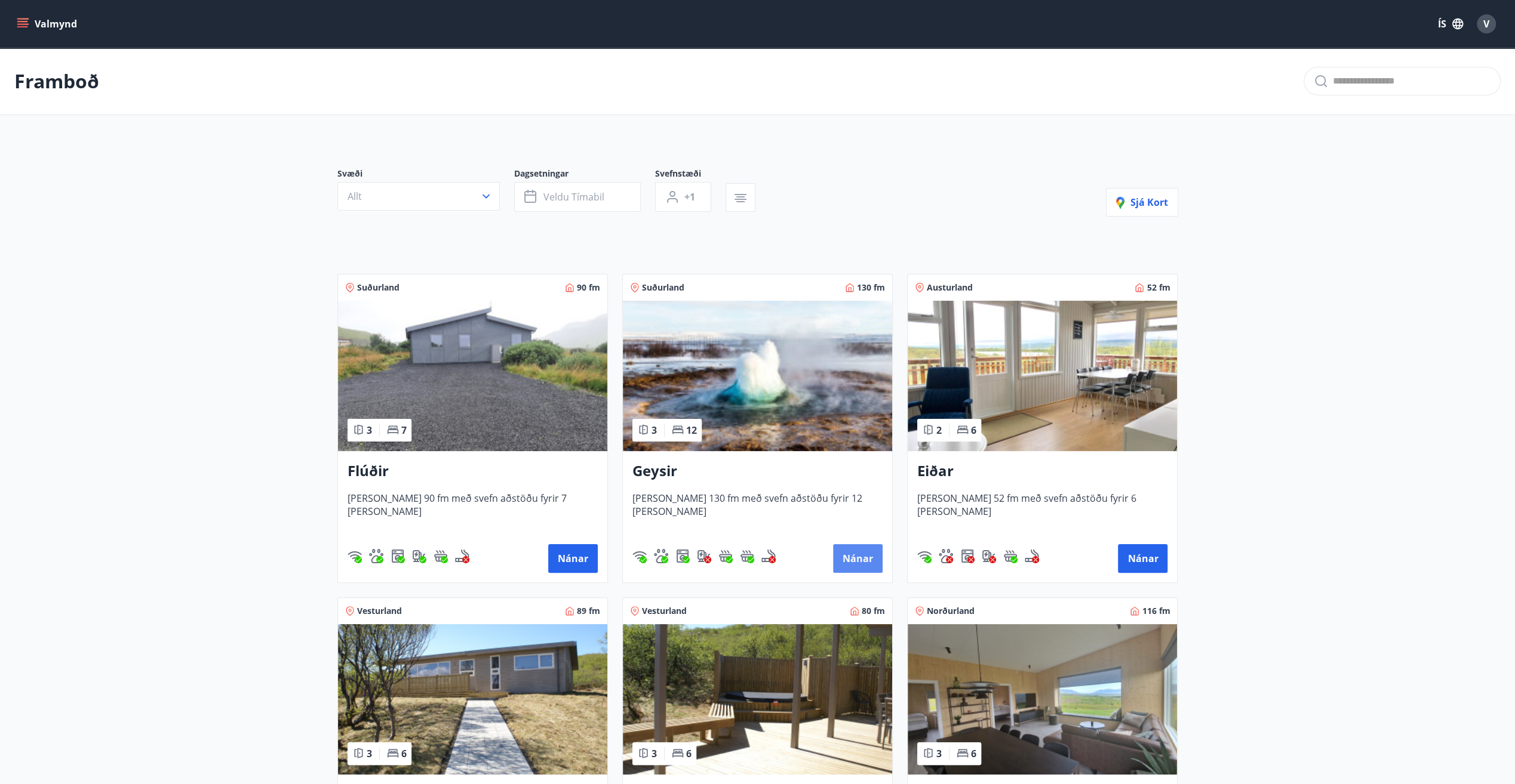
click at [852, 560] on button "Nánar" at bounding box center [858, 559] width 49 height 29
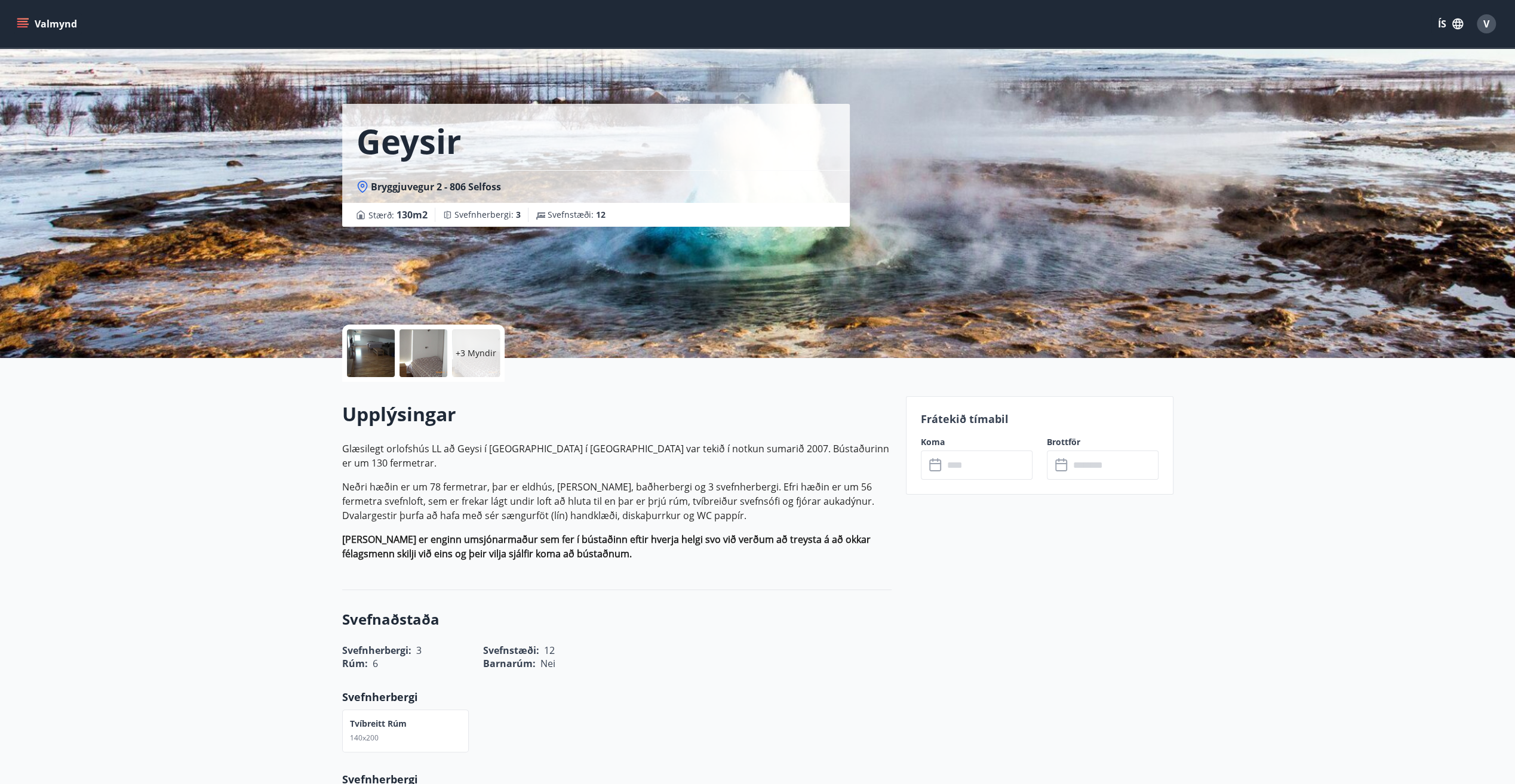
scroll to position [60, 0]
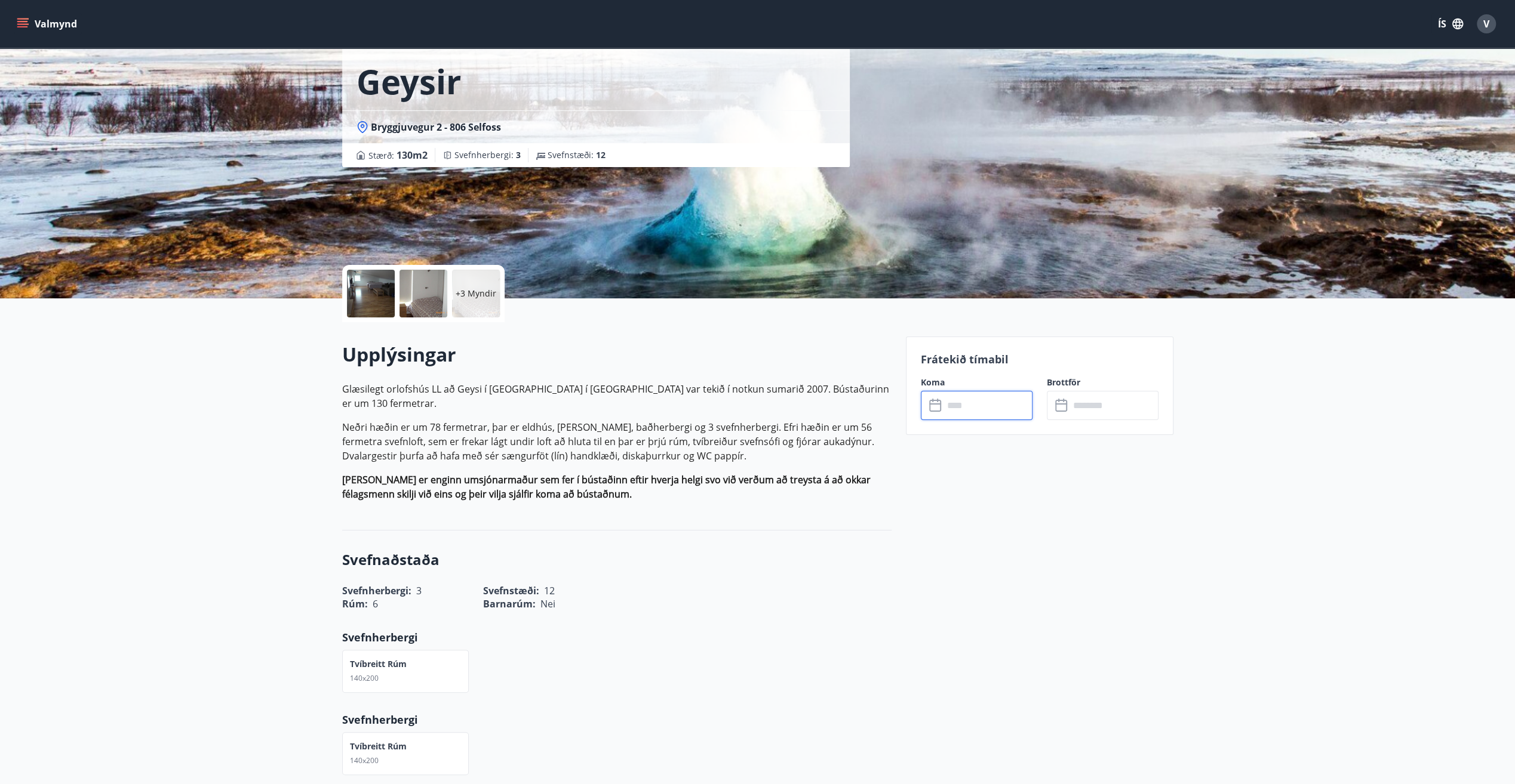
click at [951, 408] on input "text" at bounding box center [988, 406] width 89 height 30
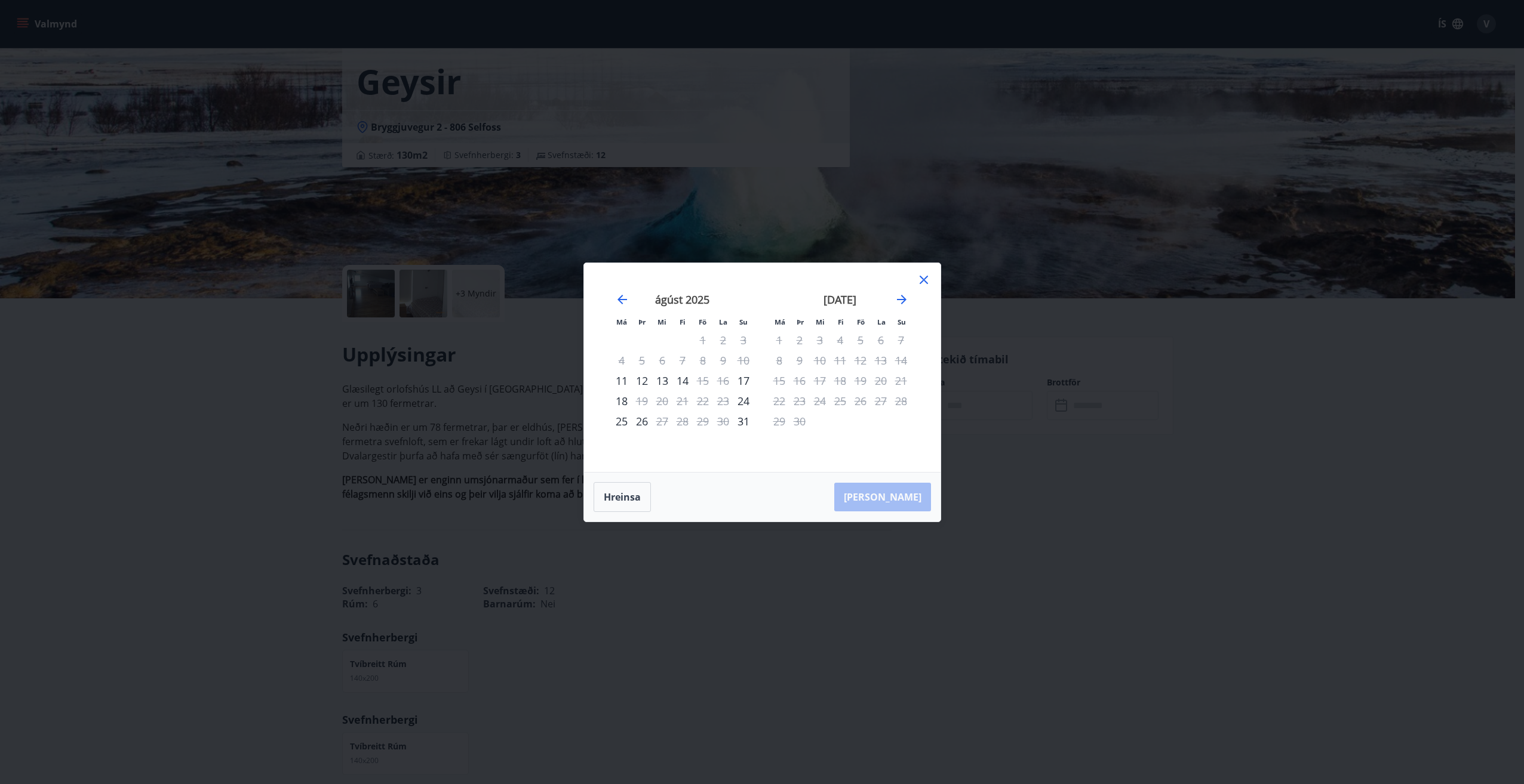
click at [924, 278] on icon at bounding box center [924, 280] width 14 height 14
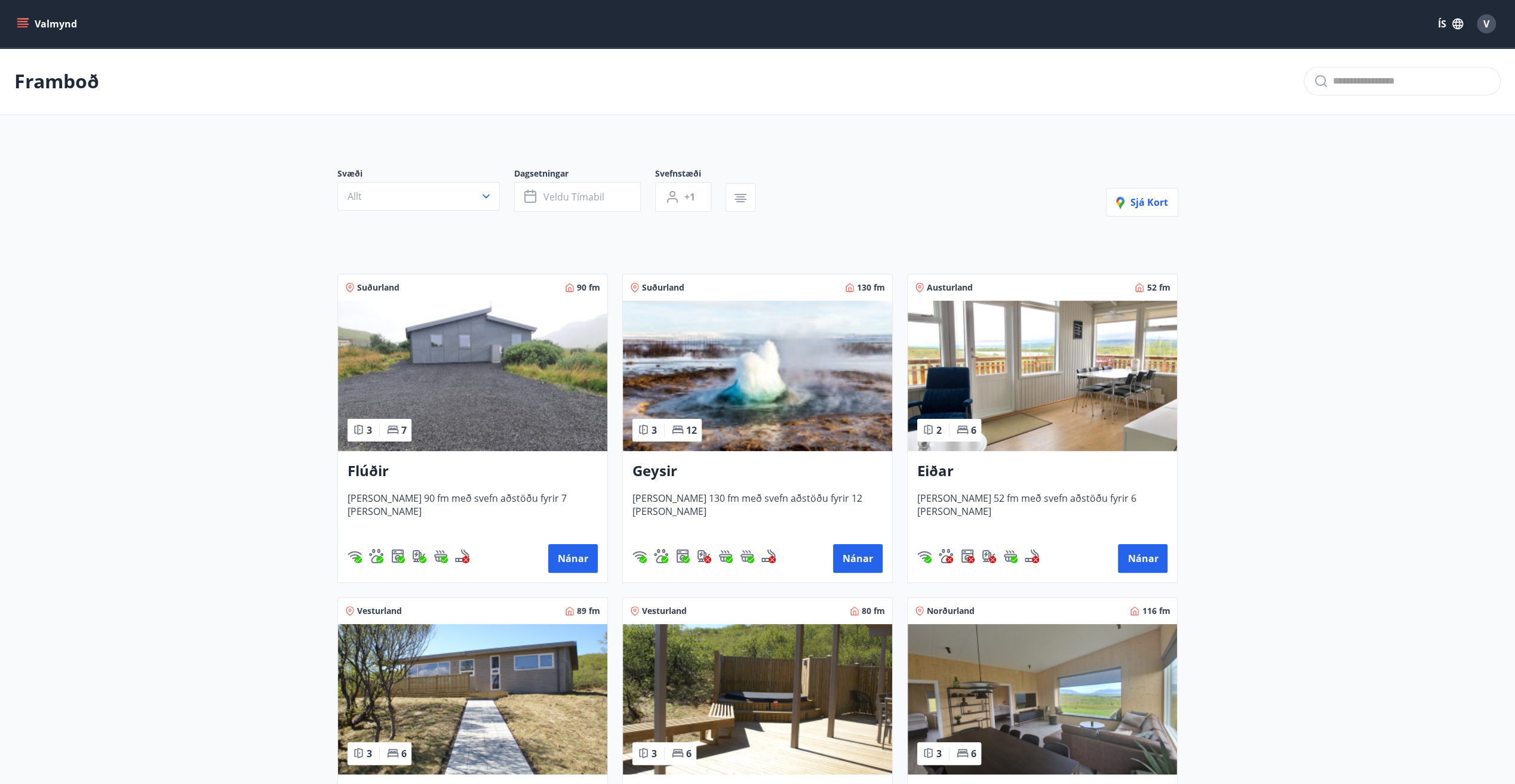
click at [481, 413] on img at bounding box center [473, 376] width 269 height 151
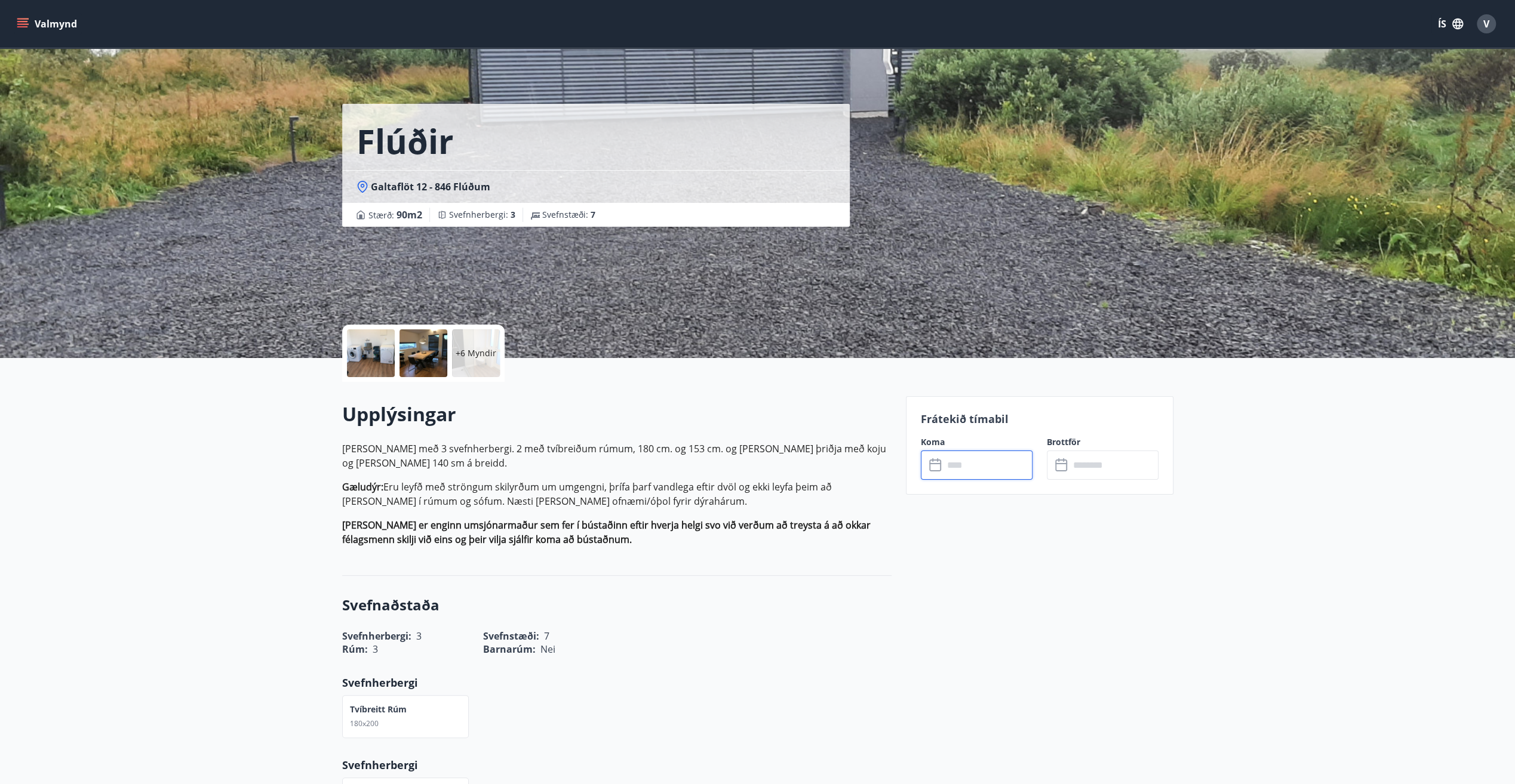
click at [959, 466] on input "text" at bounding box center [988, 465] width 89 height 30
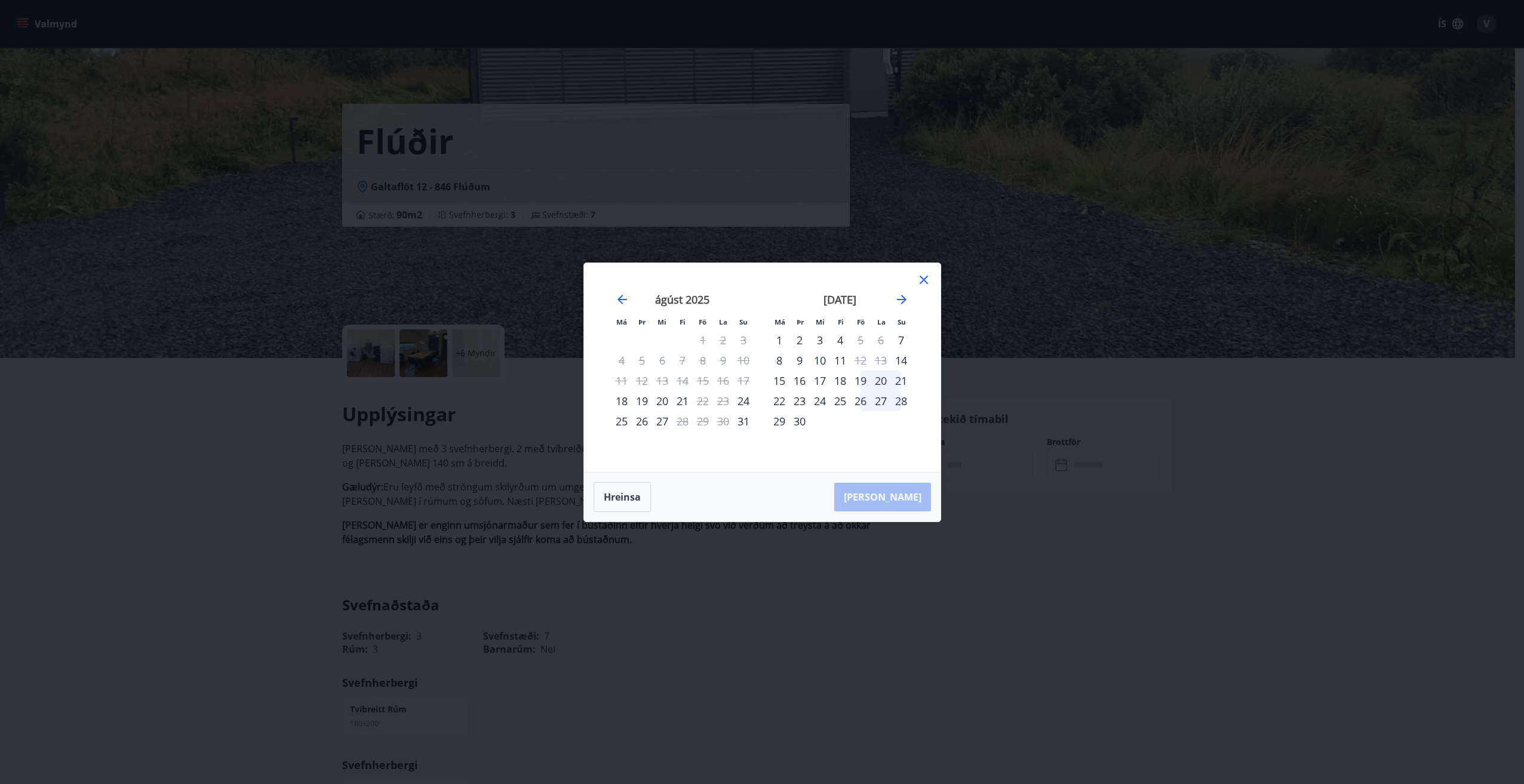
click at [923, 281] on icon at bounding box center [924, 280] width 14 height 14
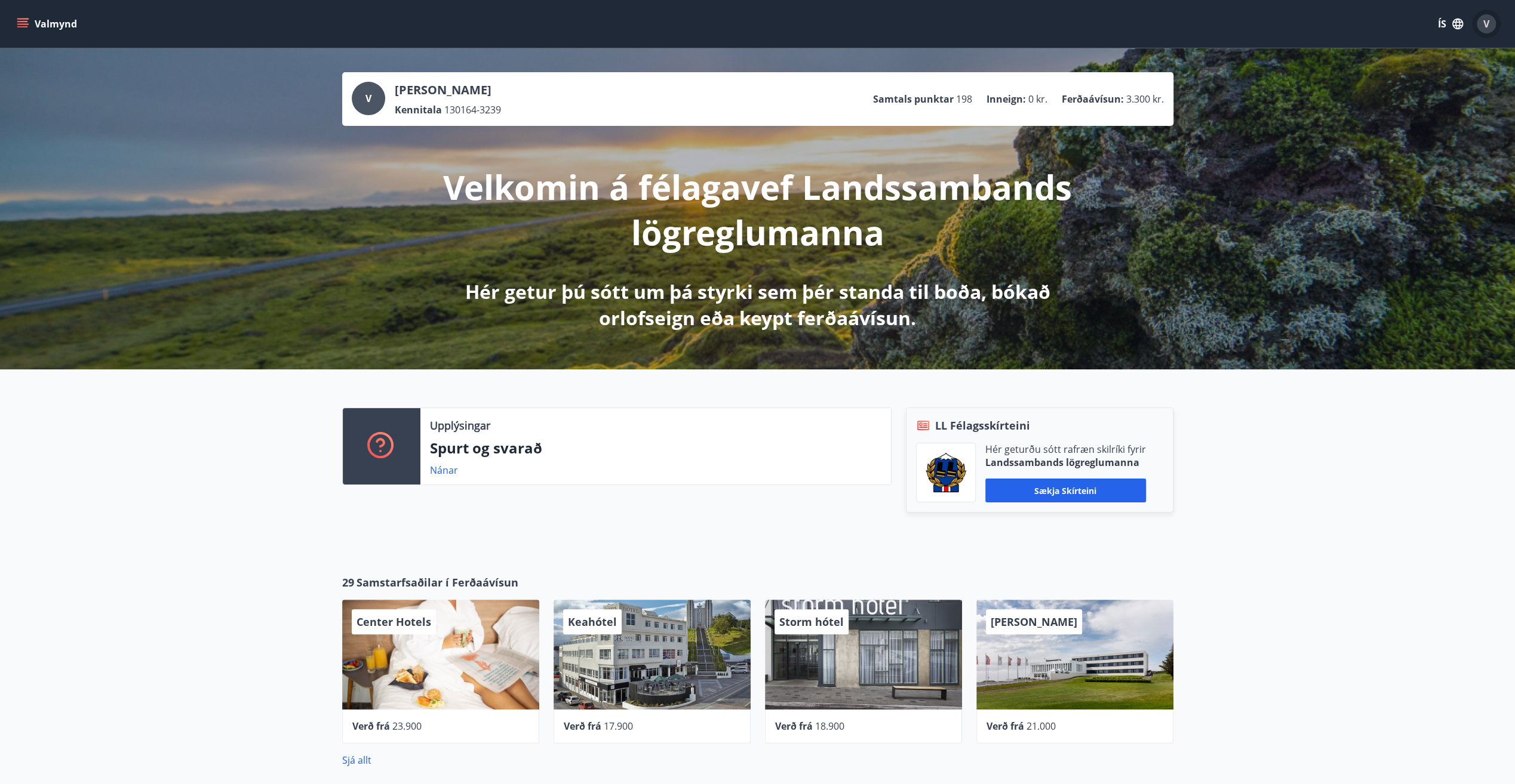
click at [1487, 28] on span "V" at bounding box center [1486, 24] width 6 height 13
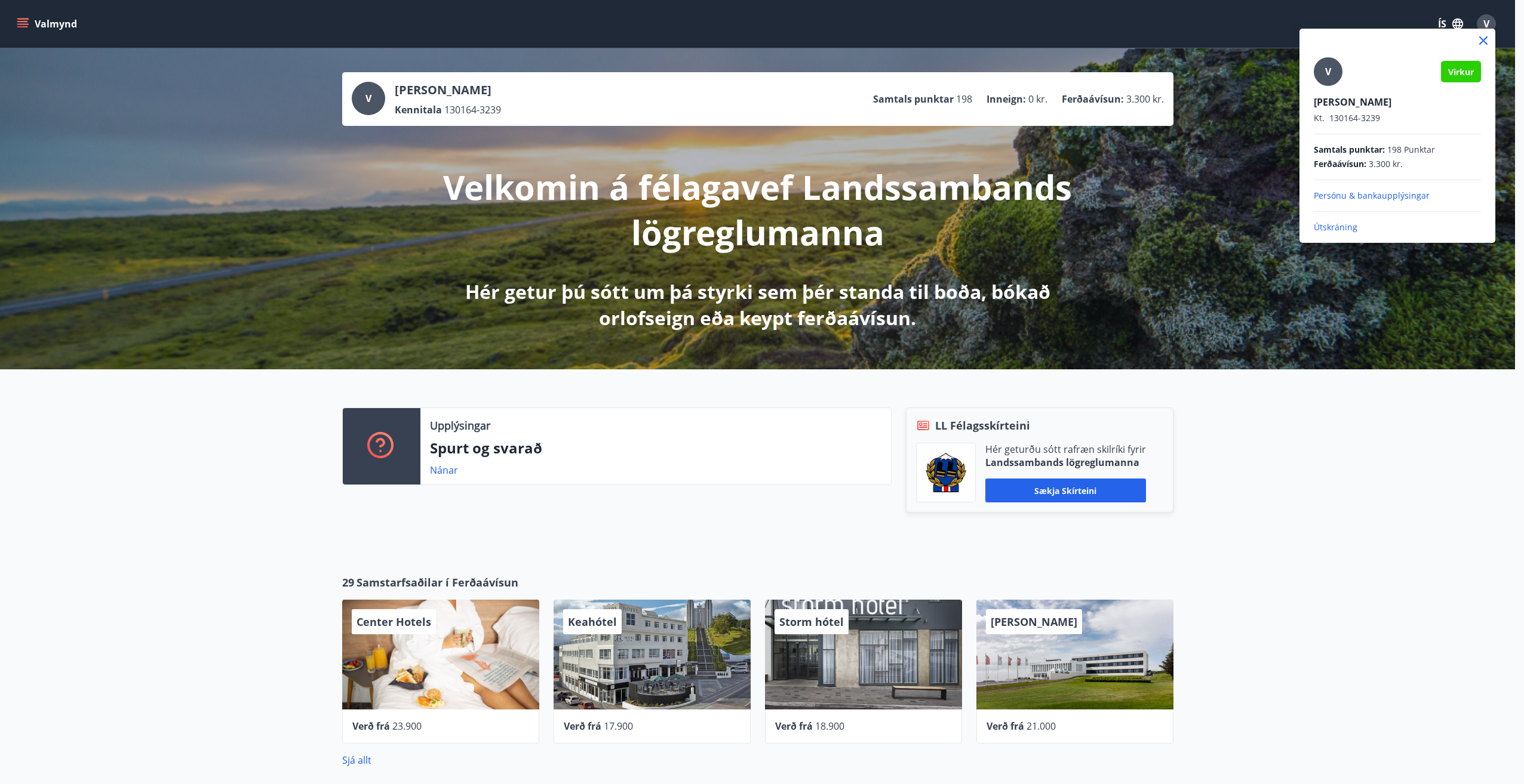
click at [1334, 225] on p "Útskráning" at bounding box center [1397, 227] width 167 height 12
